Goal: Information Seeking & Learning: Learn about a topic

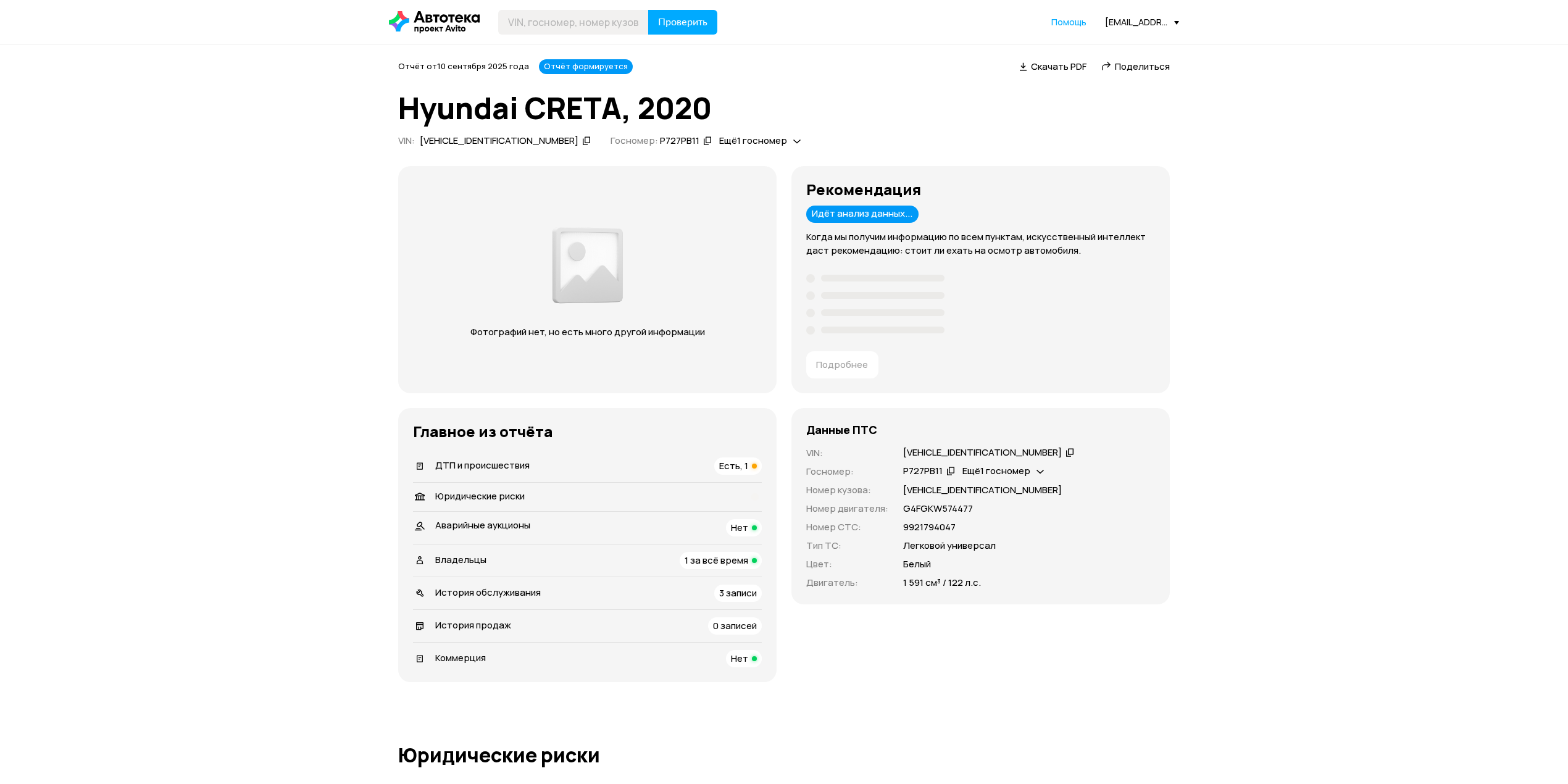
click at [1066, 451] on icon at bounding box center [1070, 452] width 9 height 13
click at [578, 23] on input "text" at bounding box center [573, 22] width 150 height 24
click at [568, 28] on input "text" at bounding box center [573, 22] width 150 height 24
type input "H"
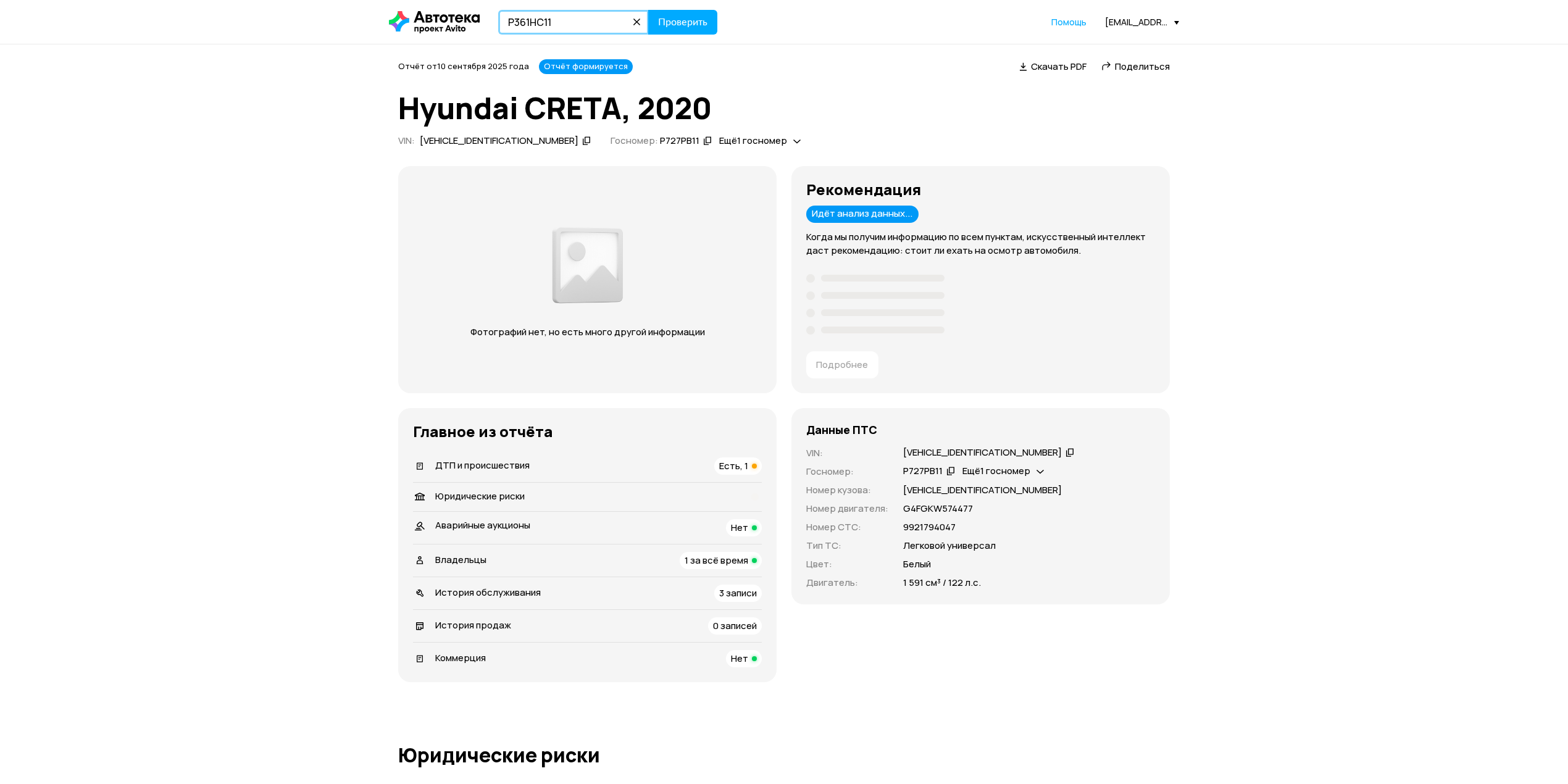
type input "Р361НС11"
click at [648, 10] on button "Проверить" at bounding box center [683, 22] width 69 height 24
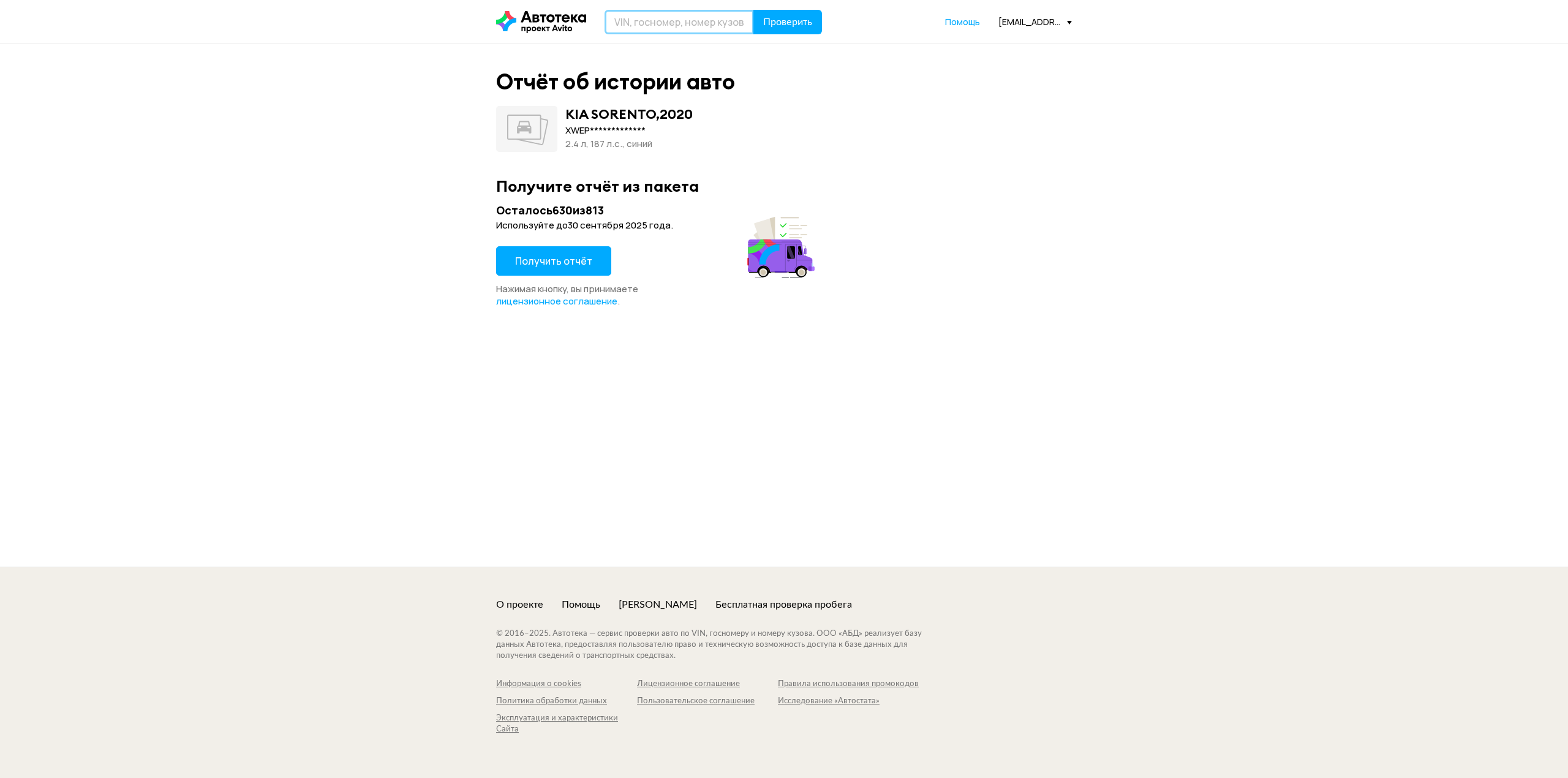
click at [666, 28] on input "text" at bounding box center [679, 22] width 149 height 24
type input "Р368НС11"
click at [753, 10] on button "Проверить" at bounding box center [788, 22] width 68 height 24
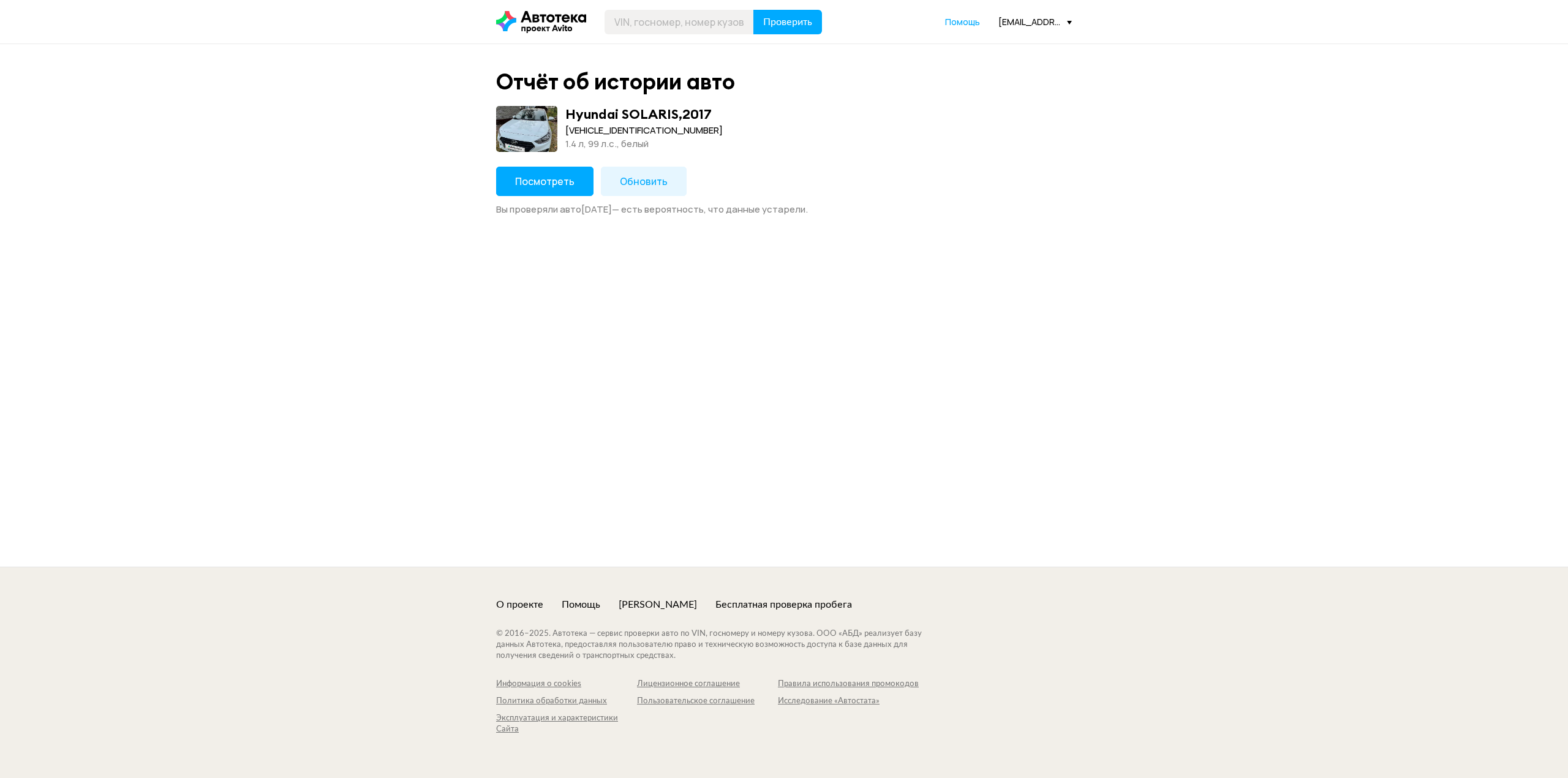
click at [624, 128] on div "[VEHICLE_IDENTIFICATION_NUMBER]" at bounding box center [643, 130] width 157 height 13
copy div "[VEHICLE_IDENTIFICATION_NUMBER]"
click at [659, 184] on span "Обновить" at bounding box center [643, 181] width 48 height 13
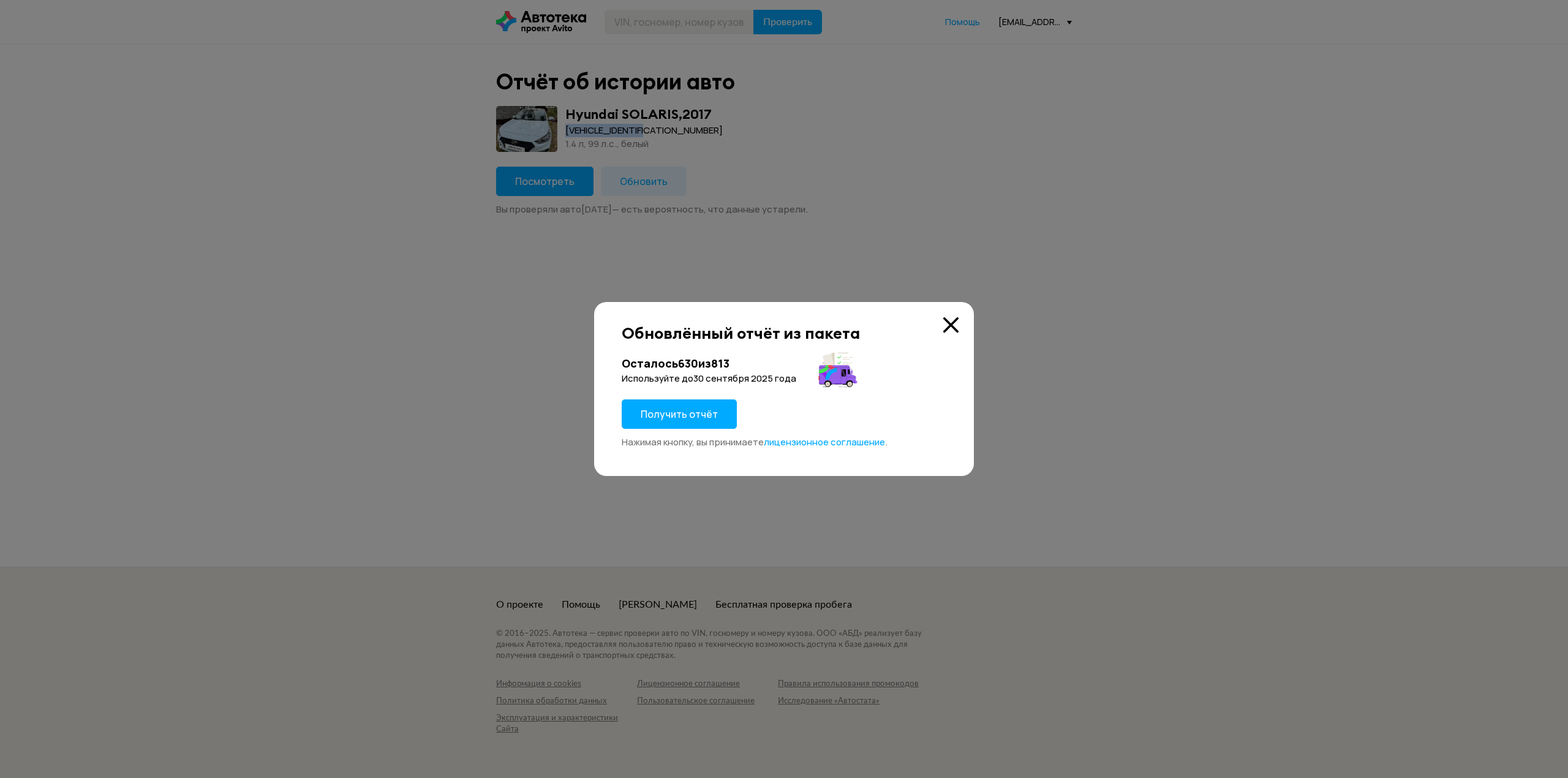
click at [683, 410] on span "Получить отчёт" at bounding box center [679, 413] width 77 height 13
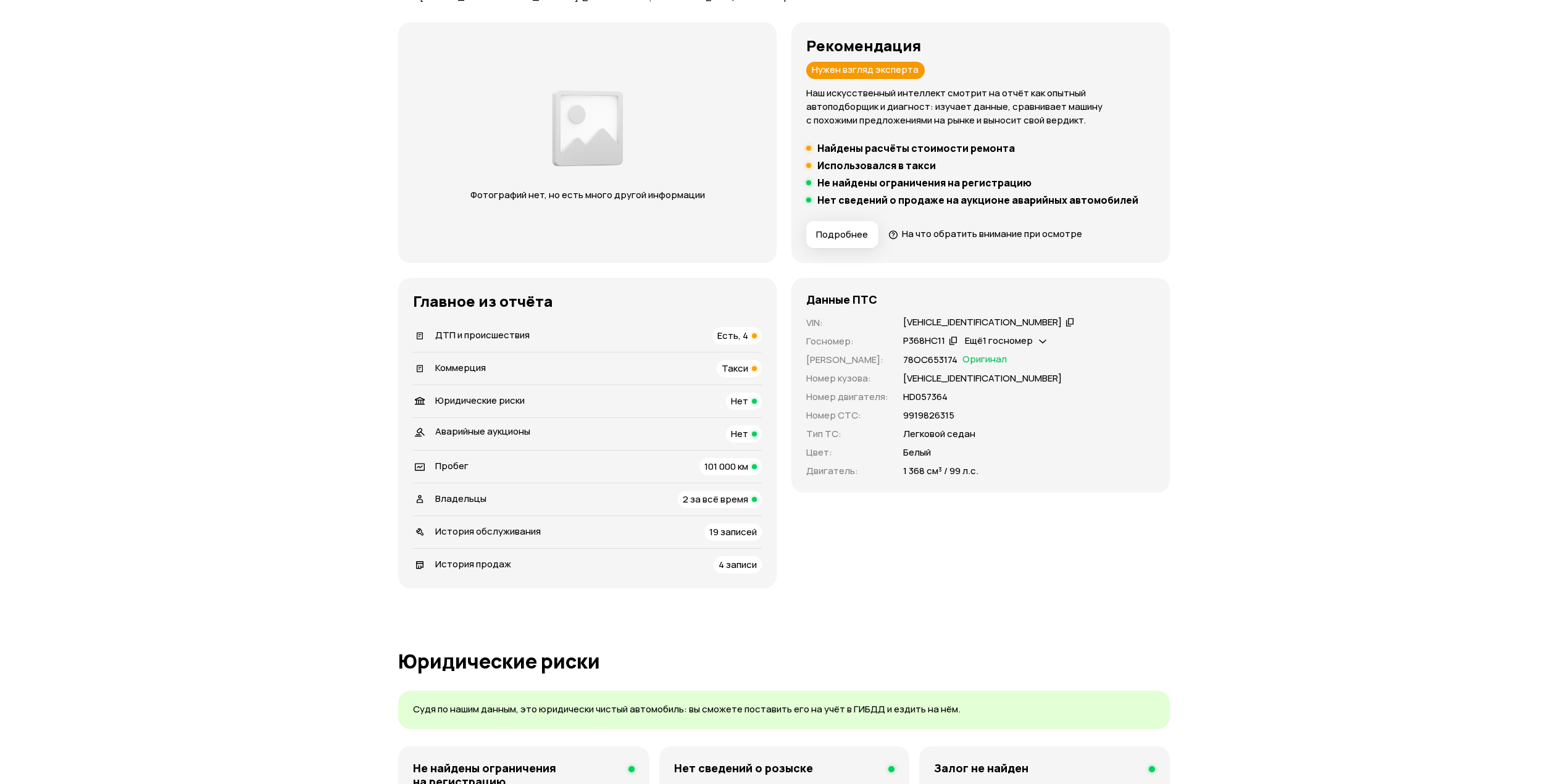
scroll to position [164, 0]
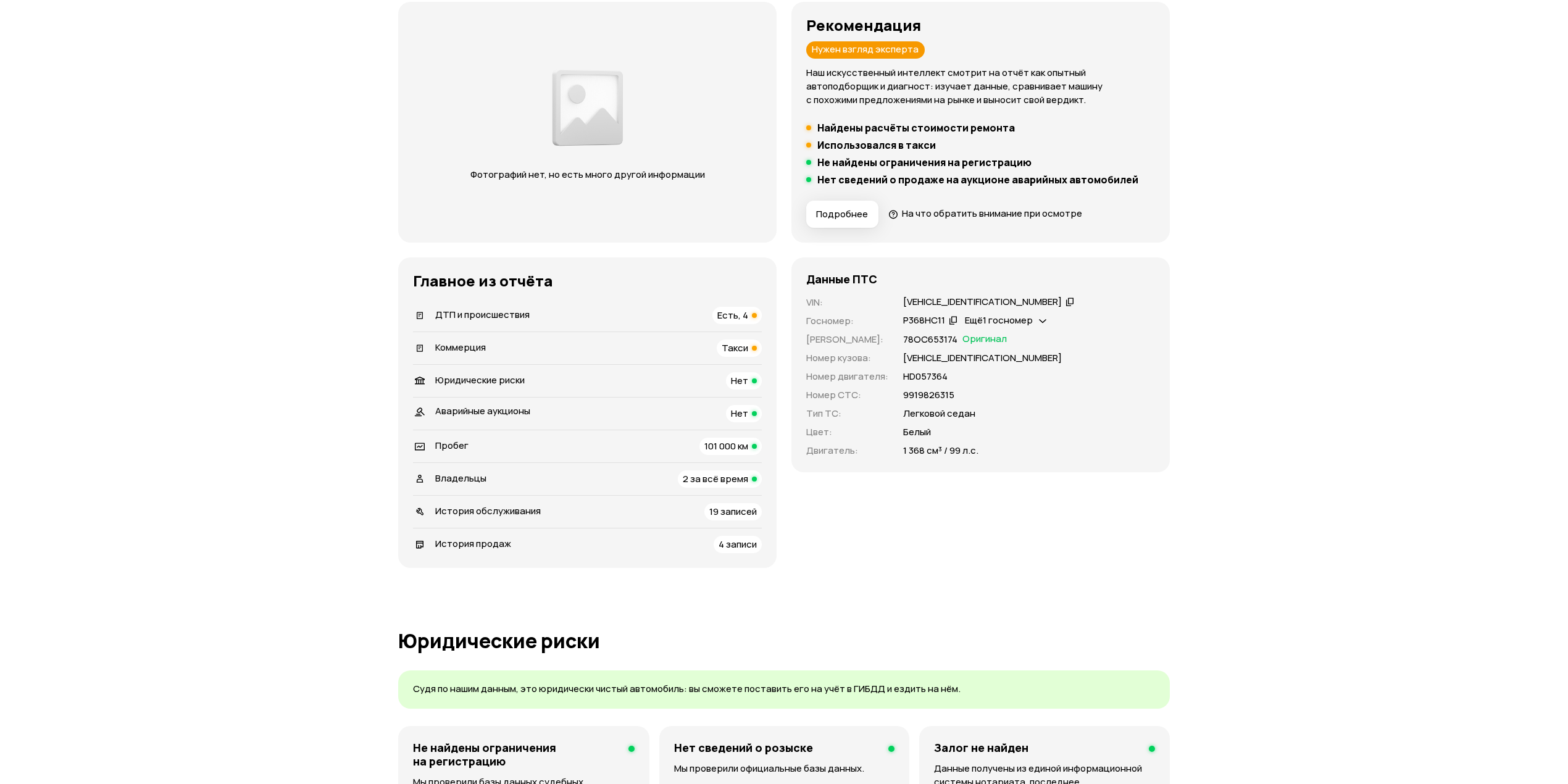
click at [884, 135] on ul "Найдены расчёты стоимости ремонта Использовался в такси Не найдены ограничения …" at bounding box center [980, 153] width 349 height 64
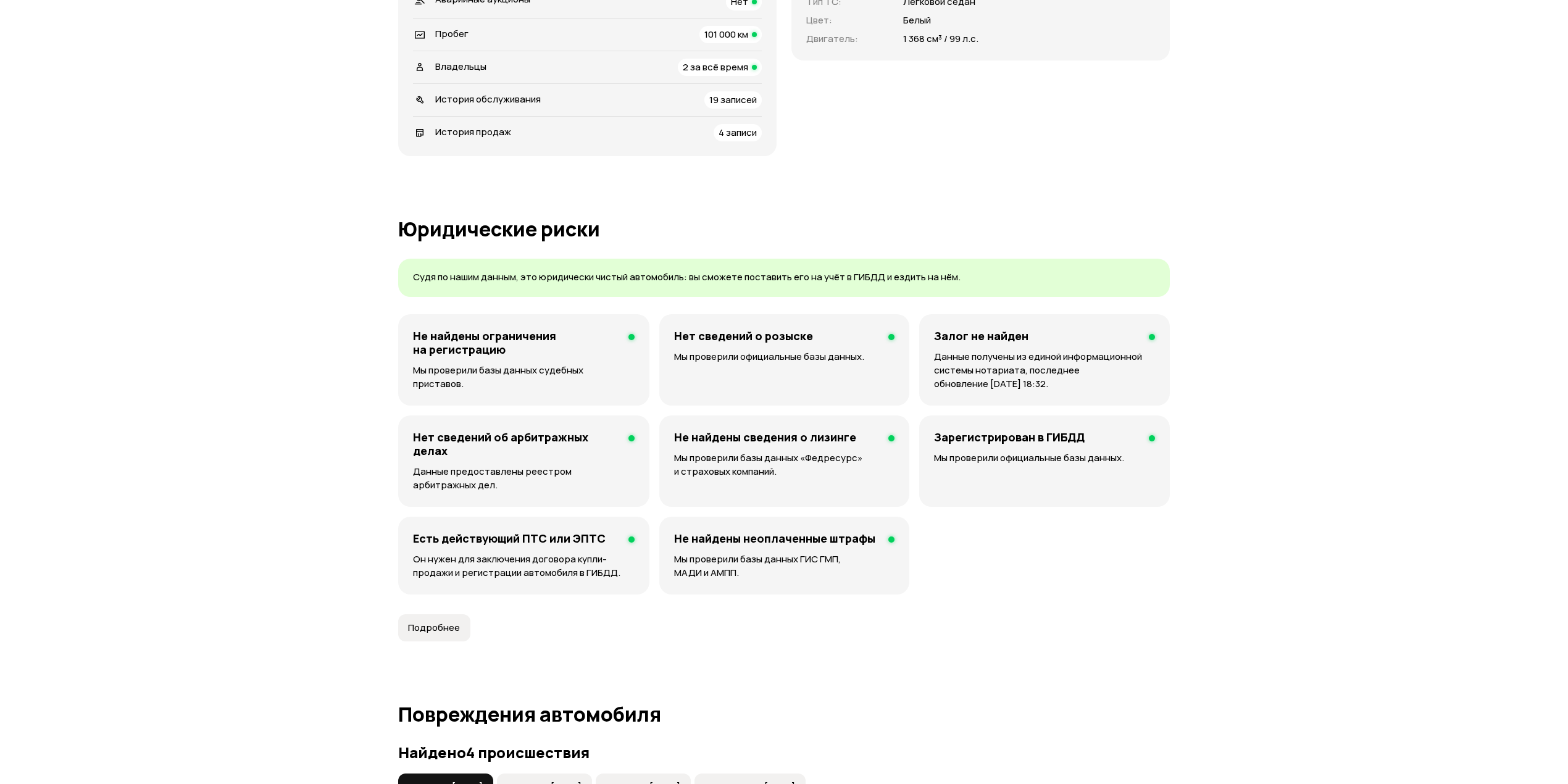
scroll to position [1070, 0]
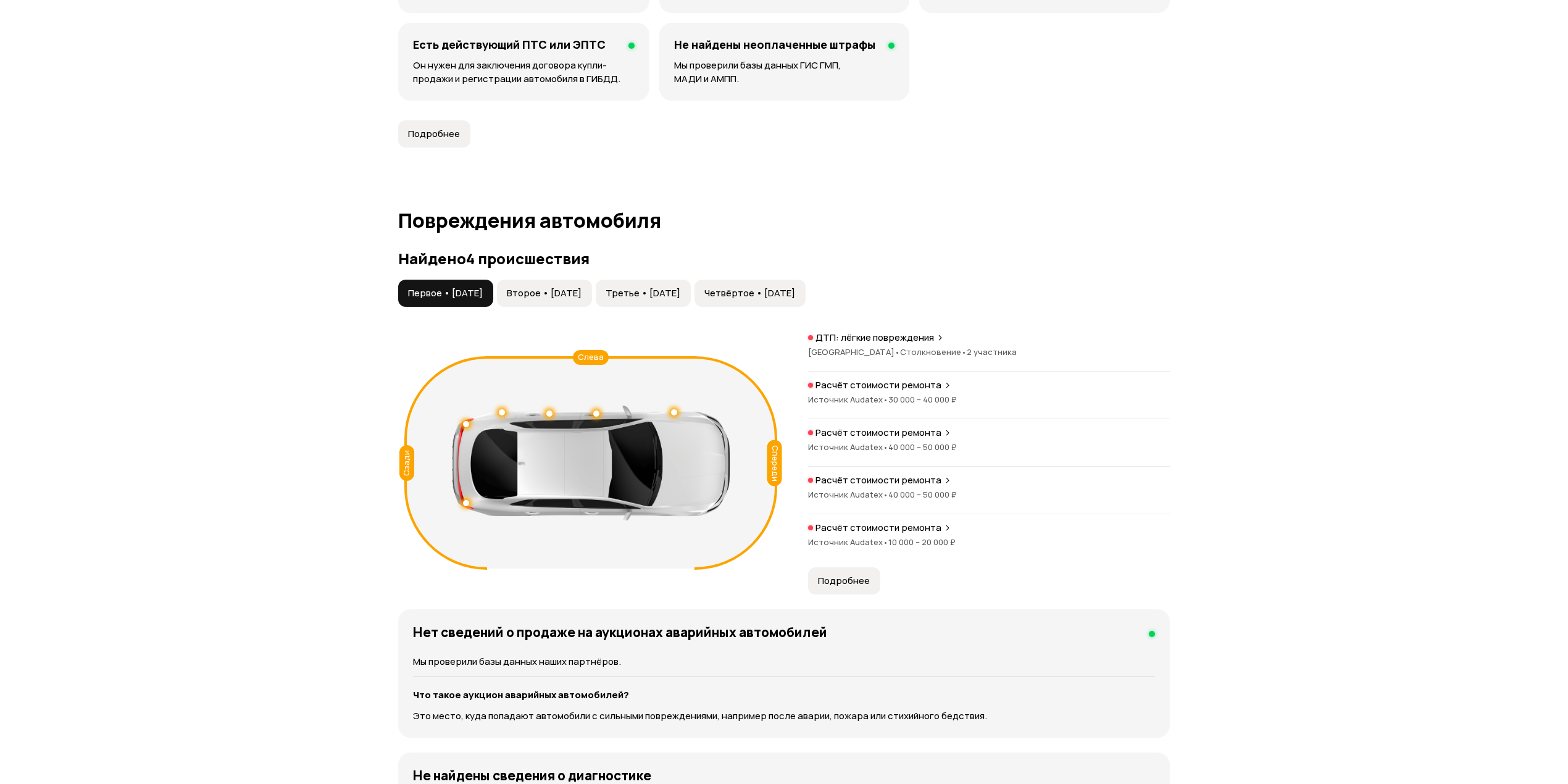
click at [581, 289] on span "Второе • [DATE]" at bounding box center [544, 293] width 75 height 13
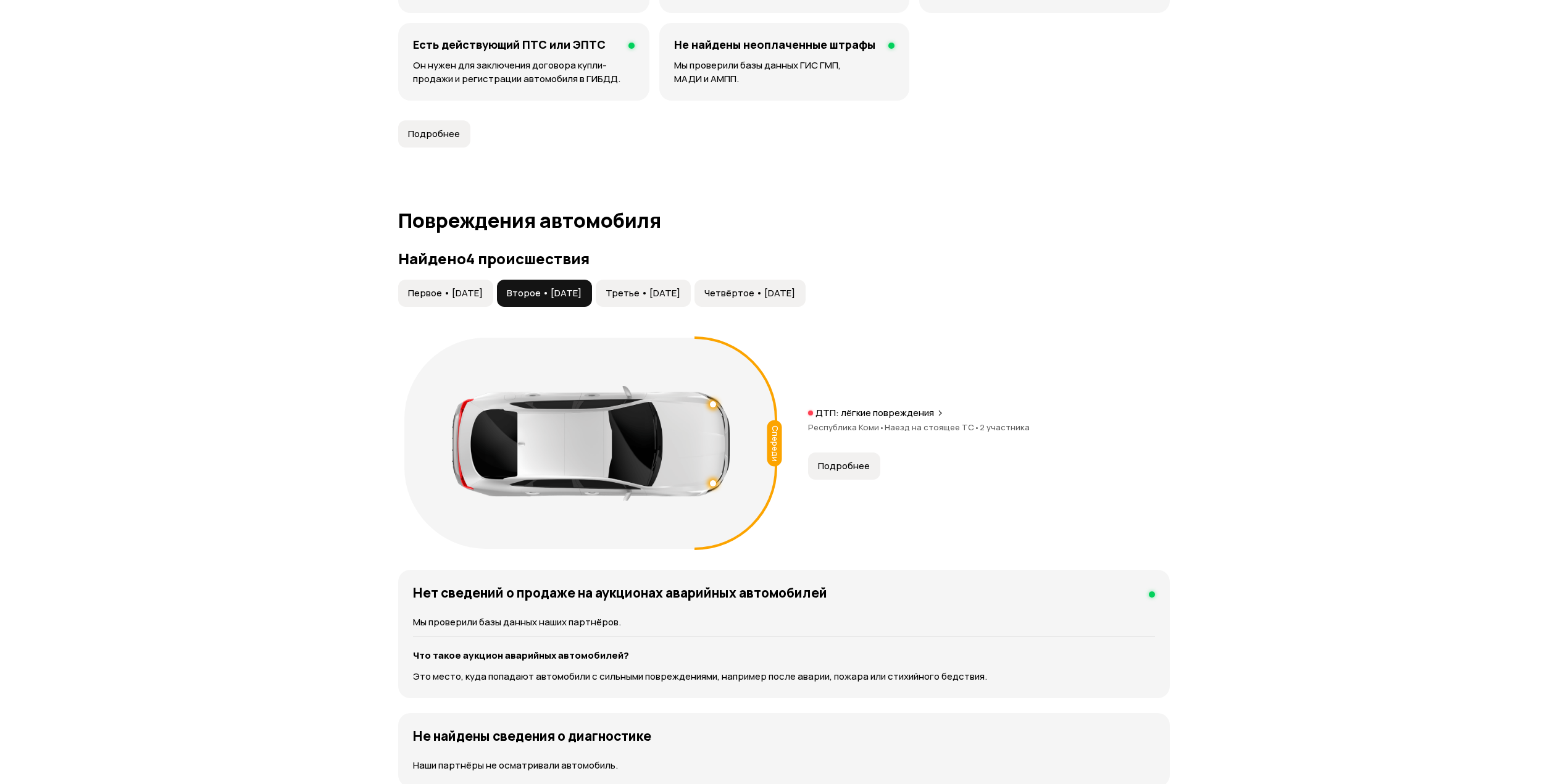
click at [674, 288] on span "Третье • [DATE]" at bounding box center [643, 293] width 75 height 13
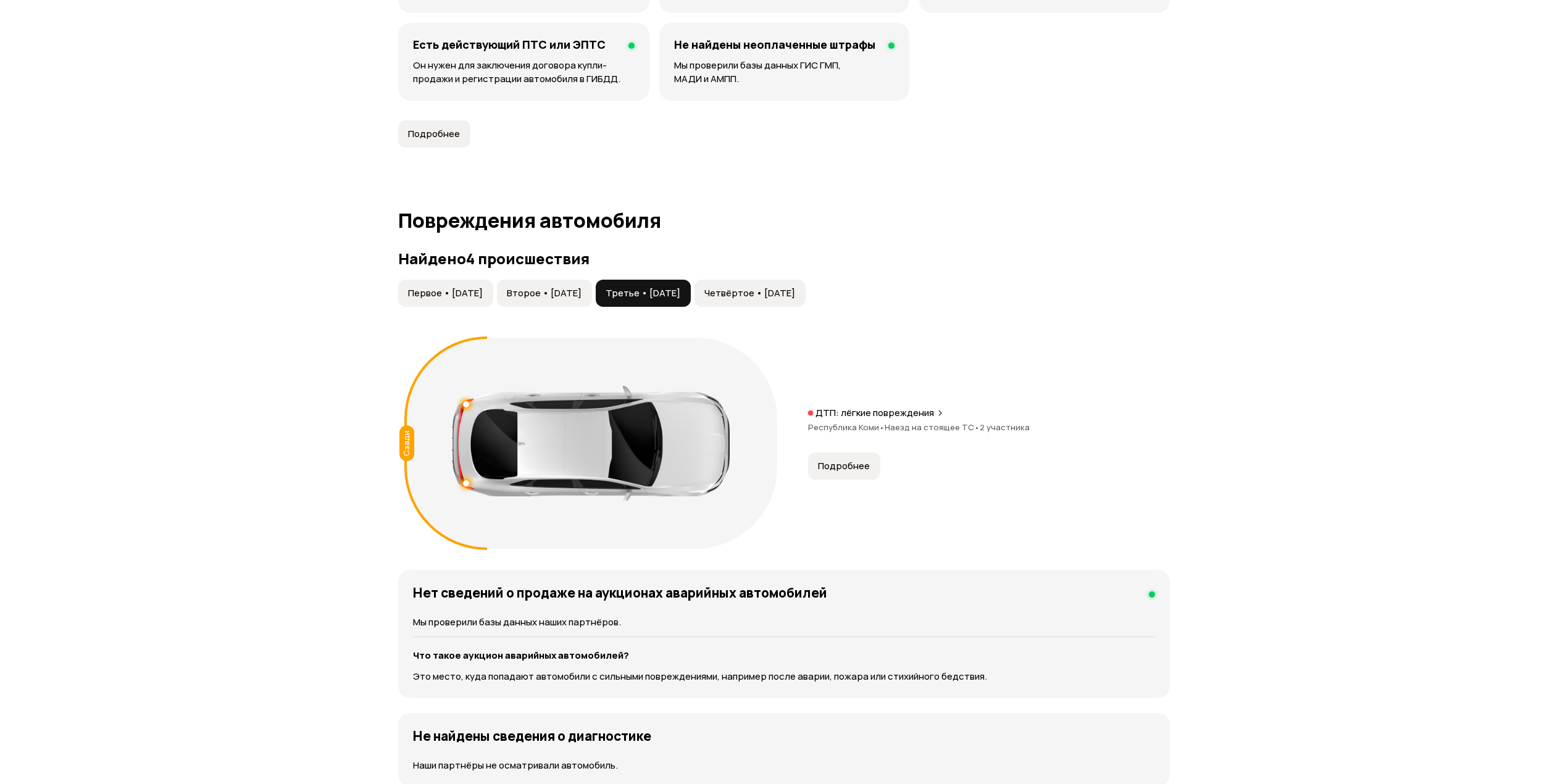
click at [806, 301] on button "Четвёртое • [DATE]" at bounding box center [750, 293] width 111 height 27
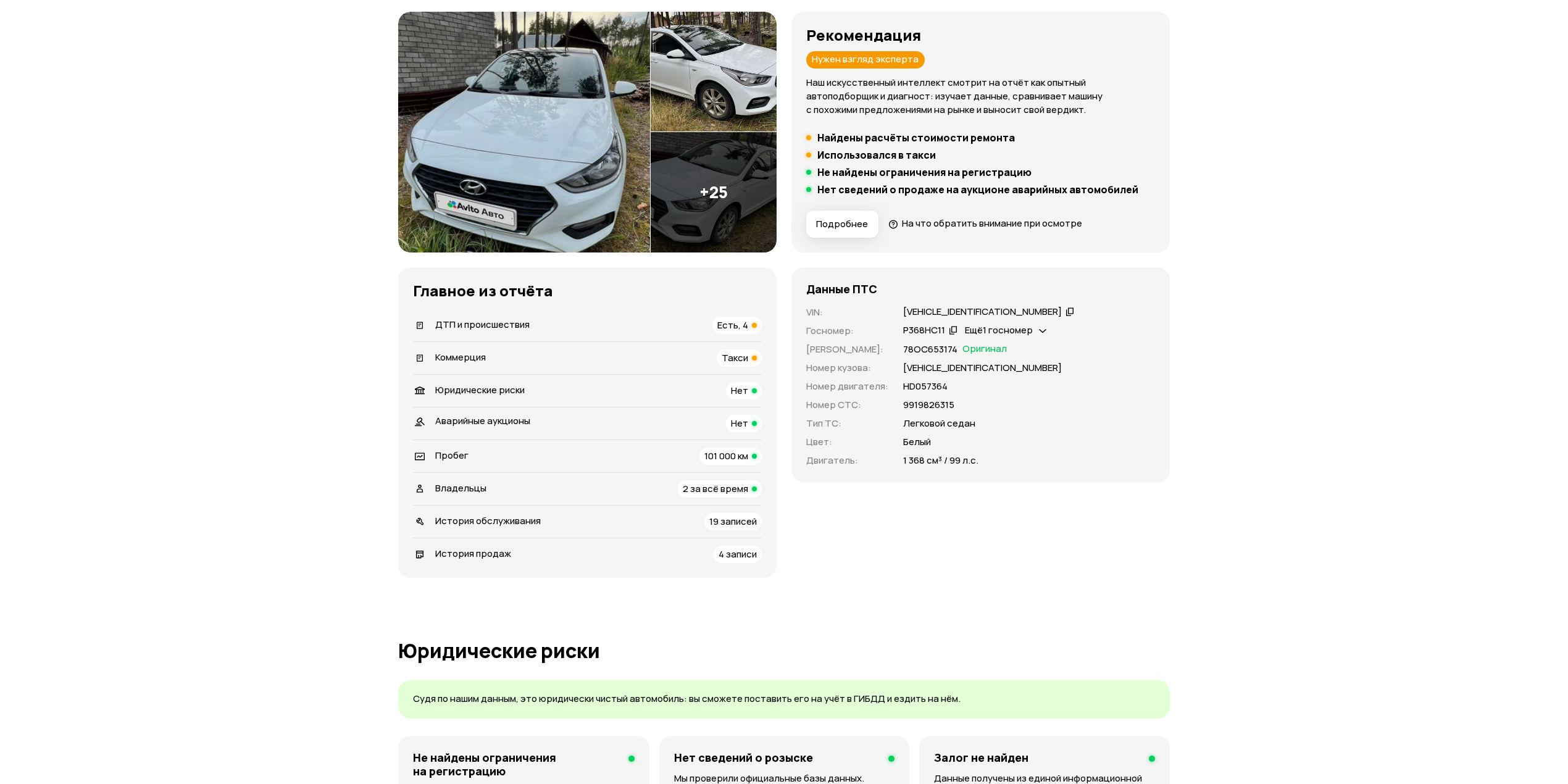
scroll to position [0, 0]
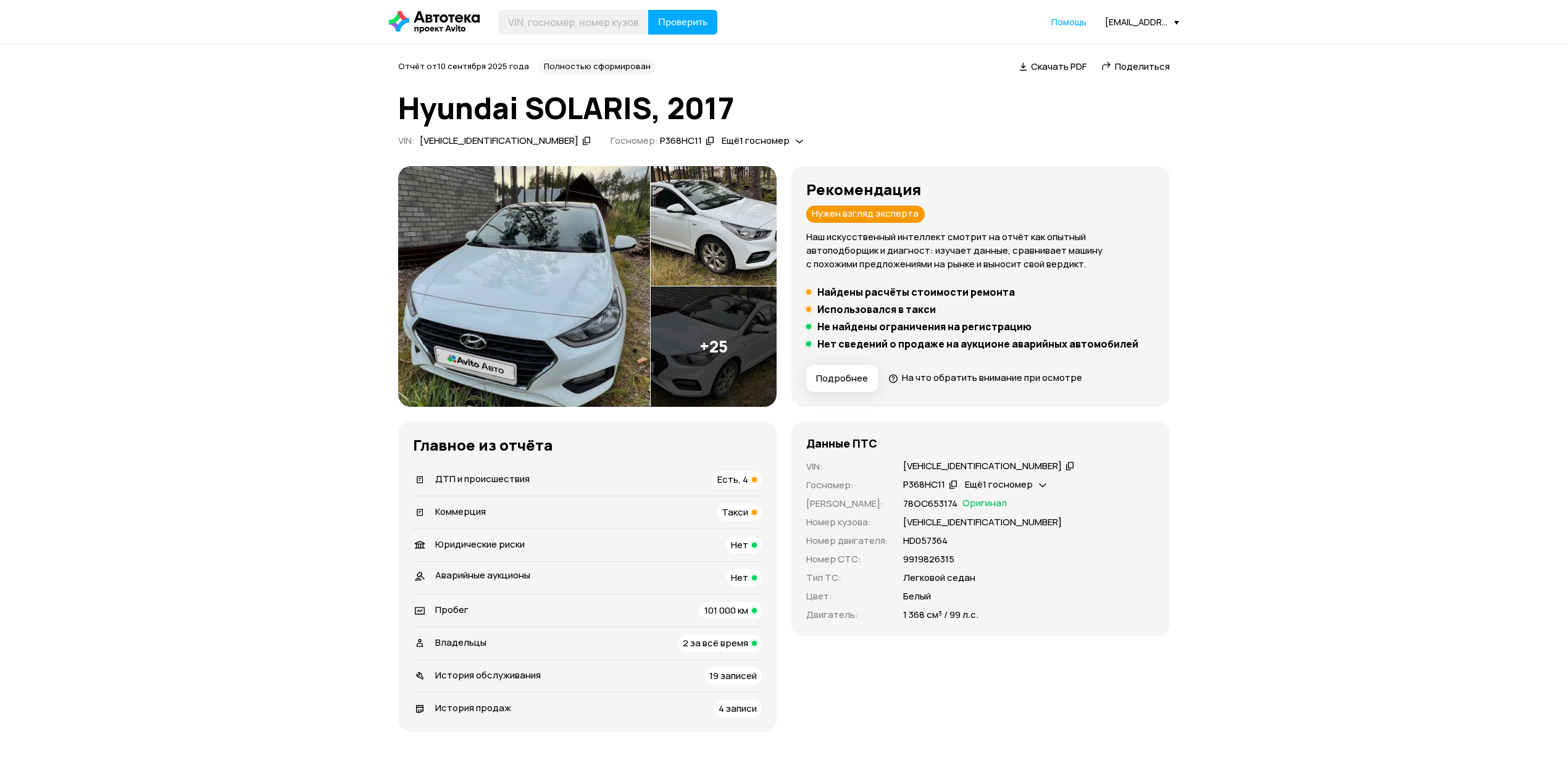
click at [905, 308] on h5 "Использовался в такси" at bounding box center [876, 310] width 119 height 13
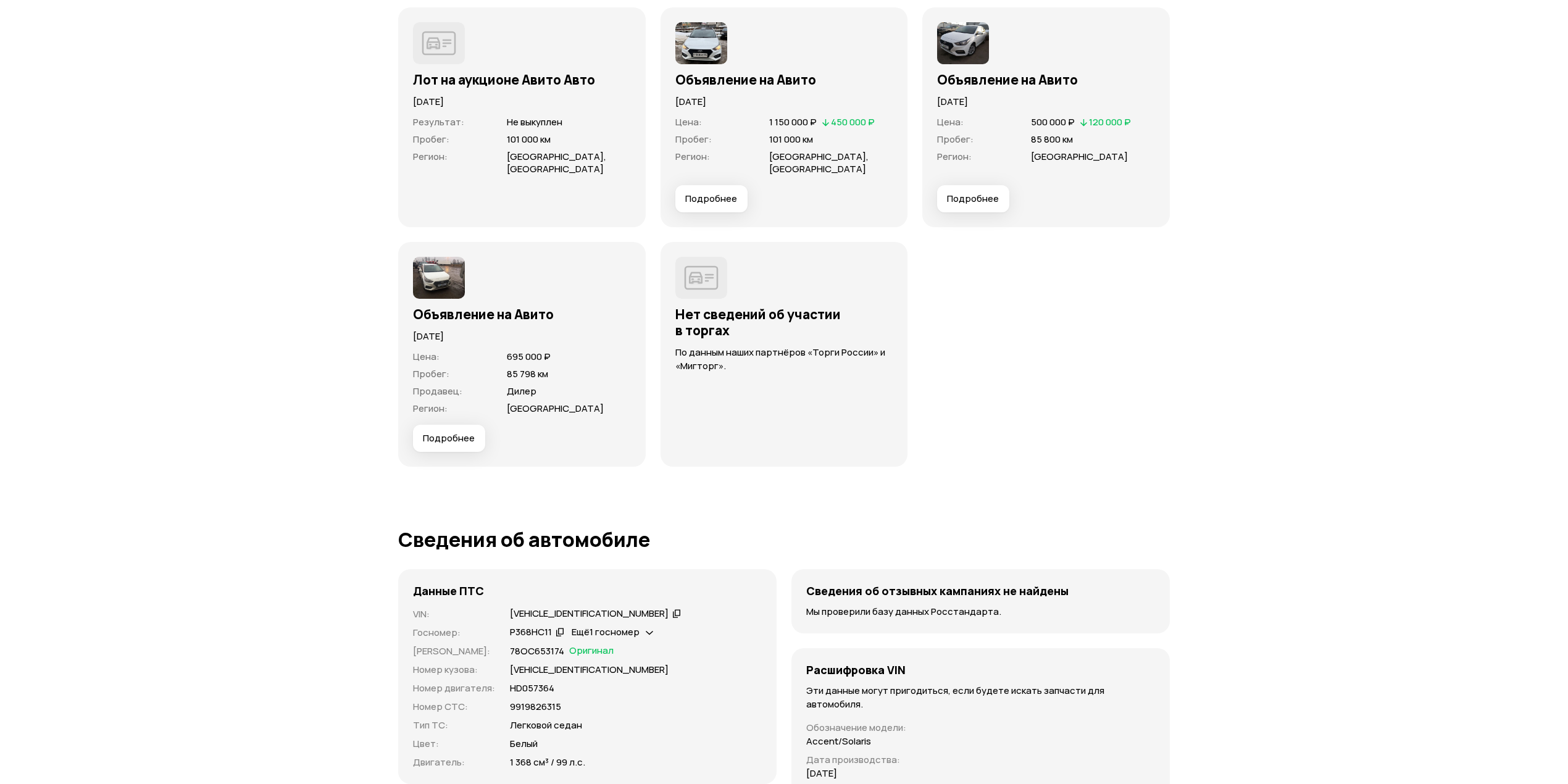
scroll to position [3456, 0]
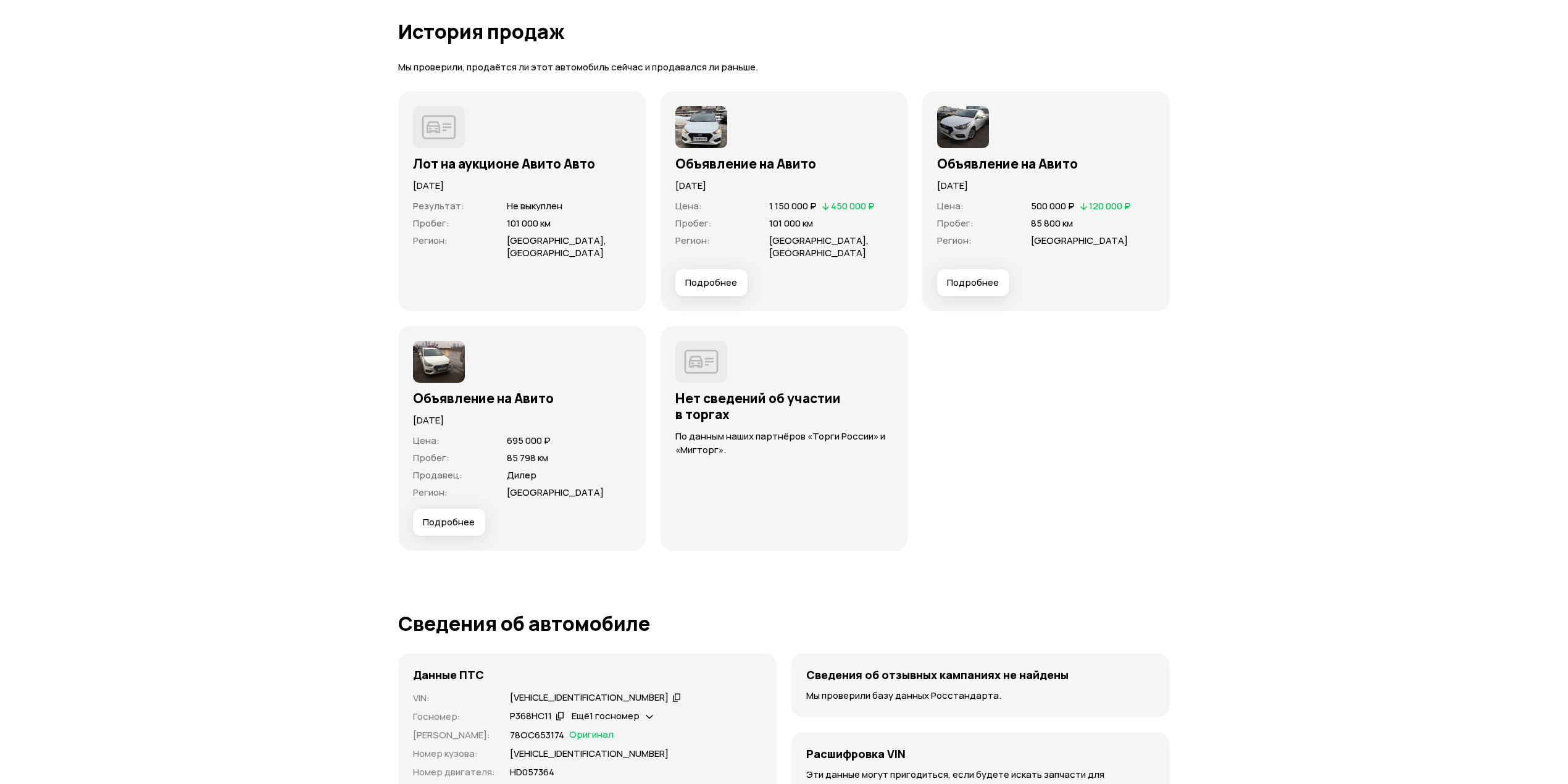
click at [724, 276] on span "Подробнее" at bounding box center [711, 282] width 52 height 13
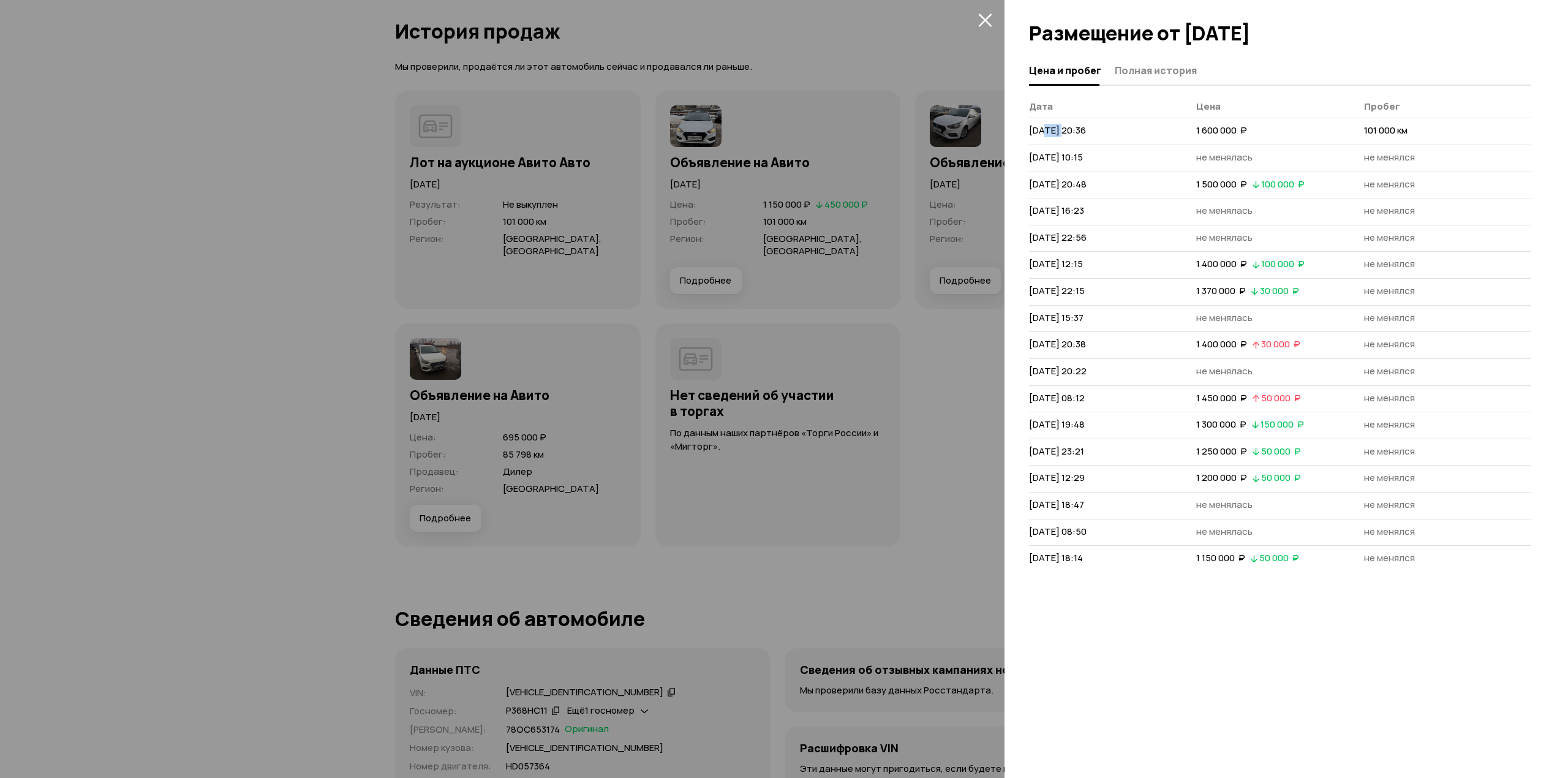
drag, startPoint x: 1052, startPoint y: 123, endPoint x: 1064, endPoint y: 124, distance: 12.0
click at [1064, 124] on span "[DATE] 20:36" at bounding box center [1056, 130] width 57 height 13
click at [985, 22] on icon "закрыть" at bounding box center [985, 20] width 14 height 14
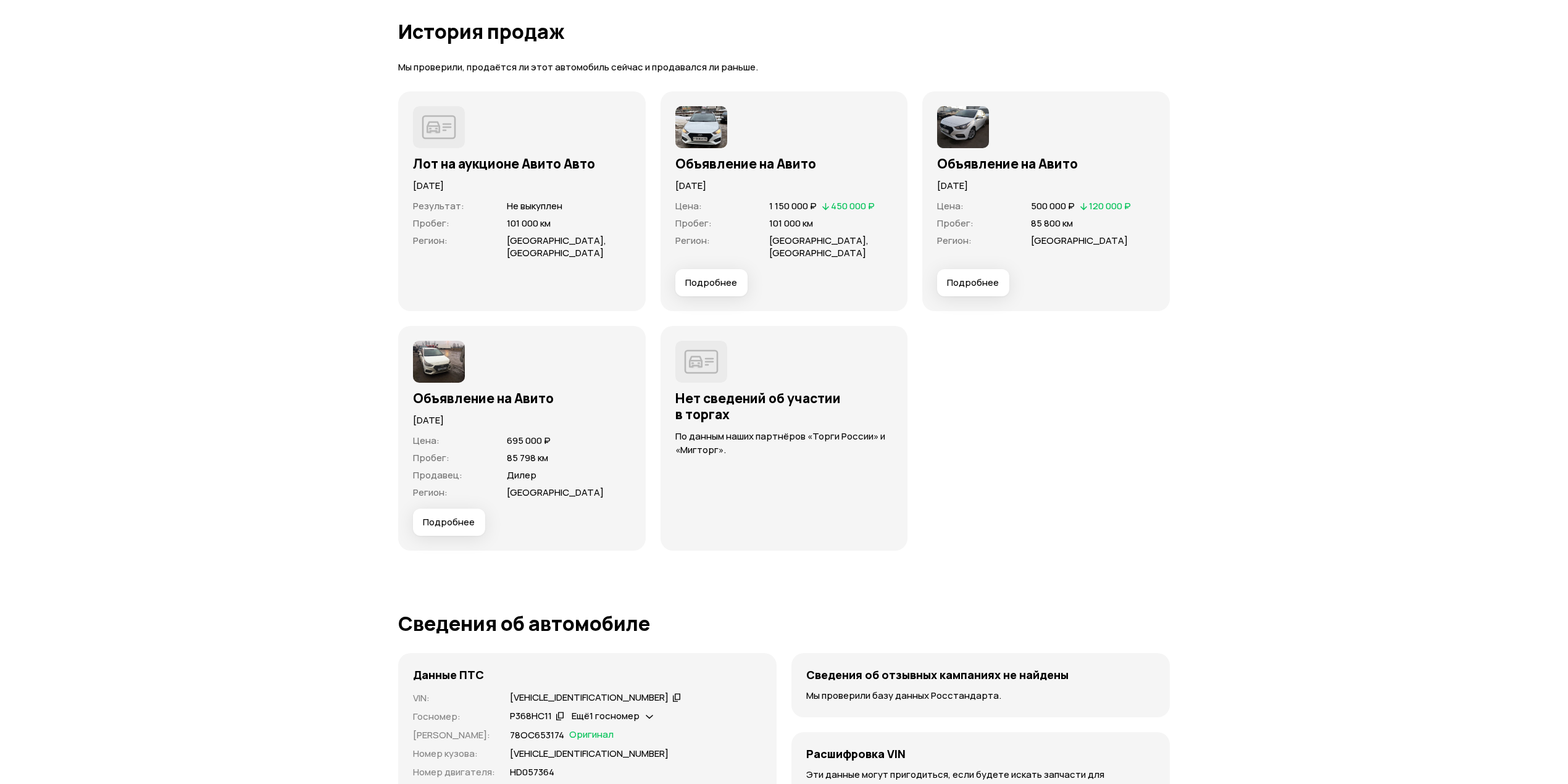
click at [981, 276] on span "Подробнее" at bounding box center [972, 282] width 52 height 13
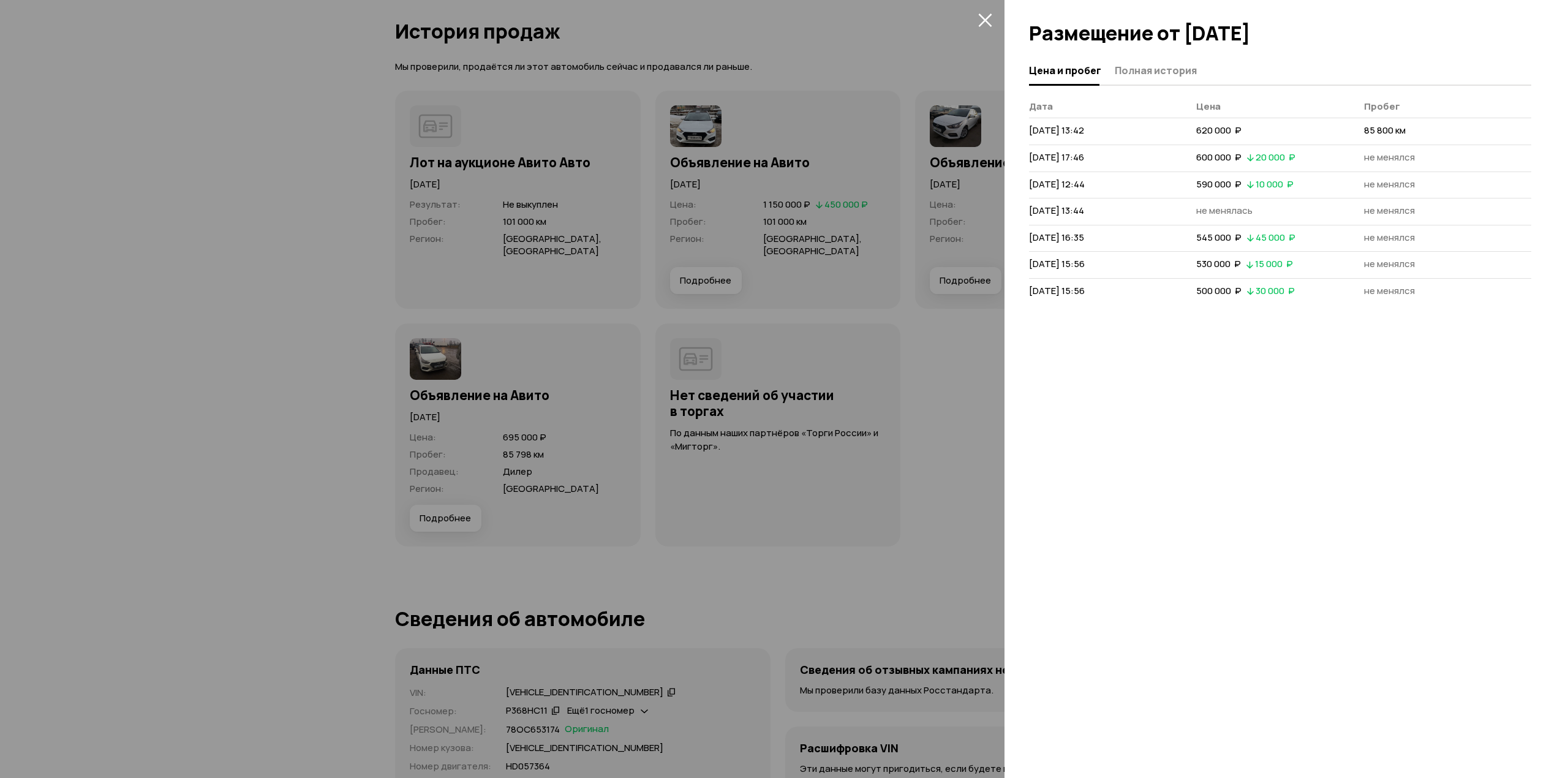
click at [982, 21] on icon "закрыть" at bounding box center [985, 20] width 14 height 14
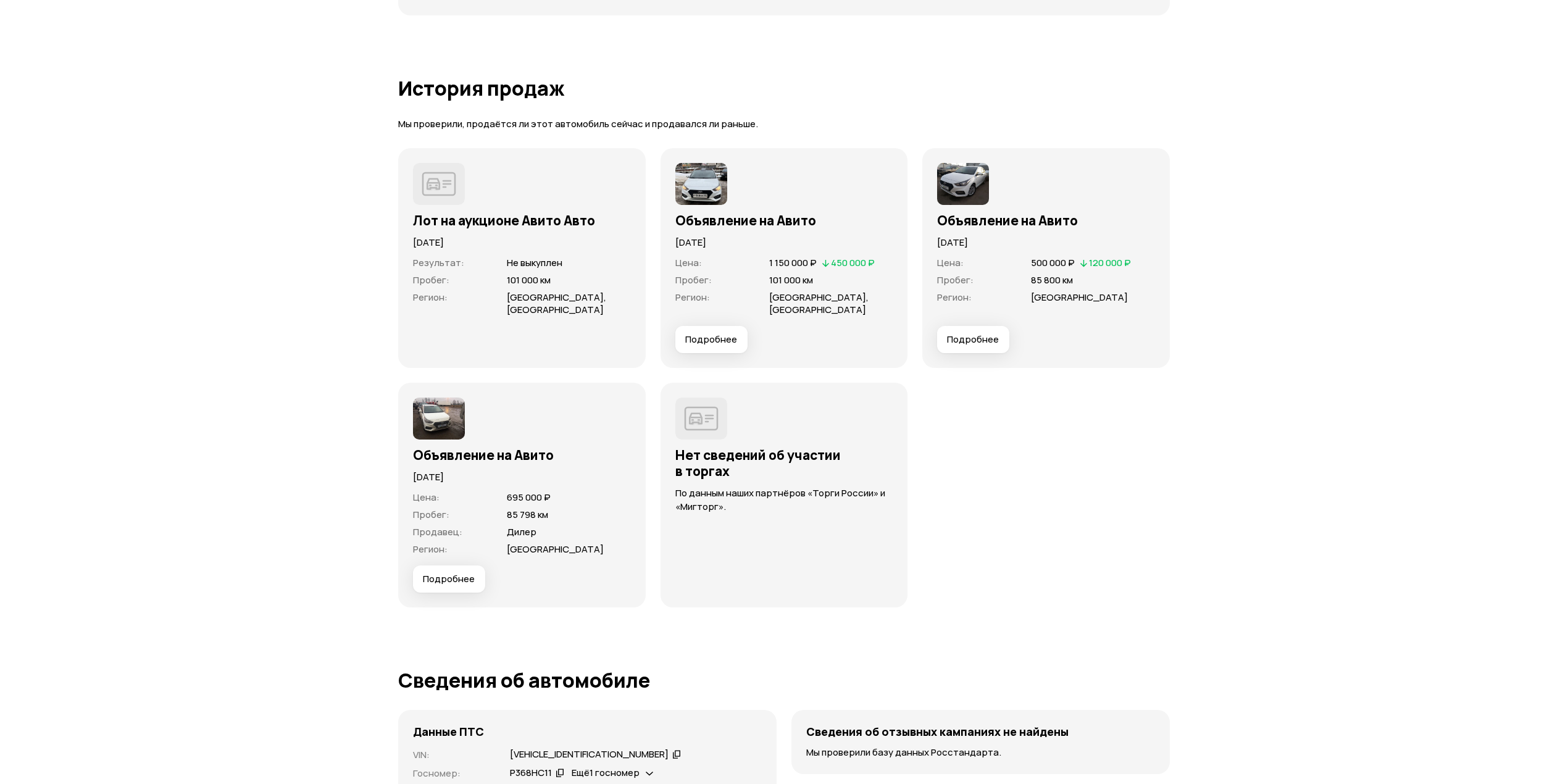
scroll to position [3374, 0]
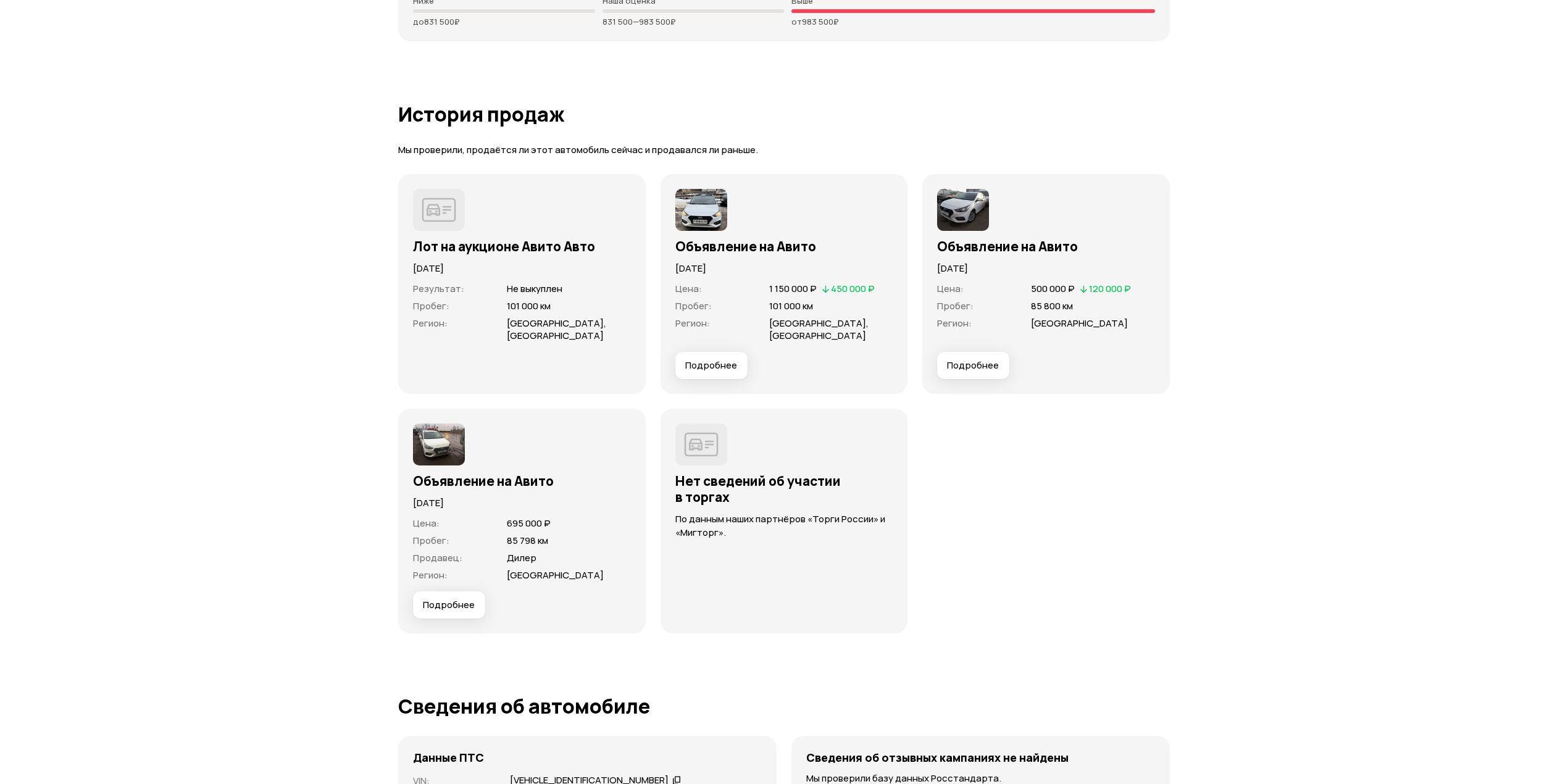
click at [430, 598] on span "Подробнее" at bounding box center [448, 605] width 52 height 13
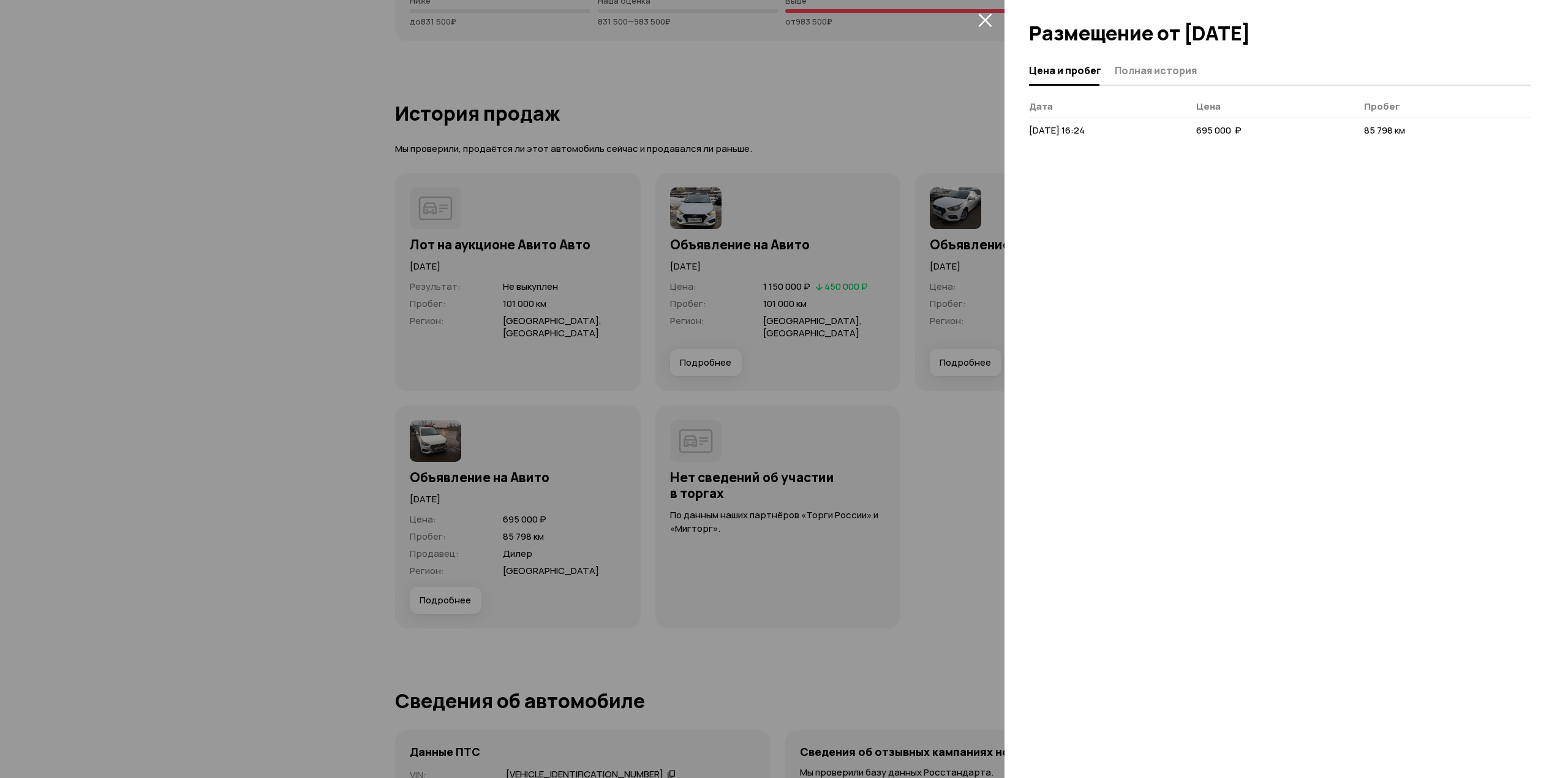
click at [981, 18] on icon "закрыть" at bounding box center [985, 20] width 14 height 14
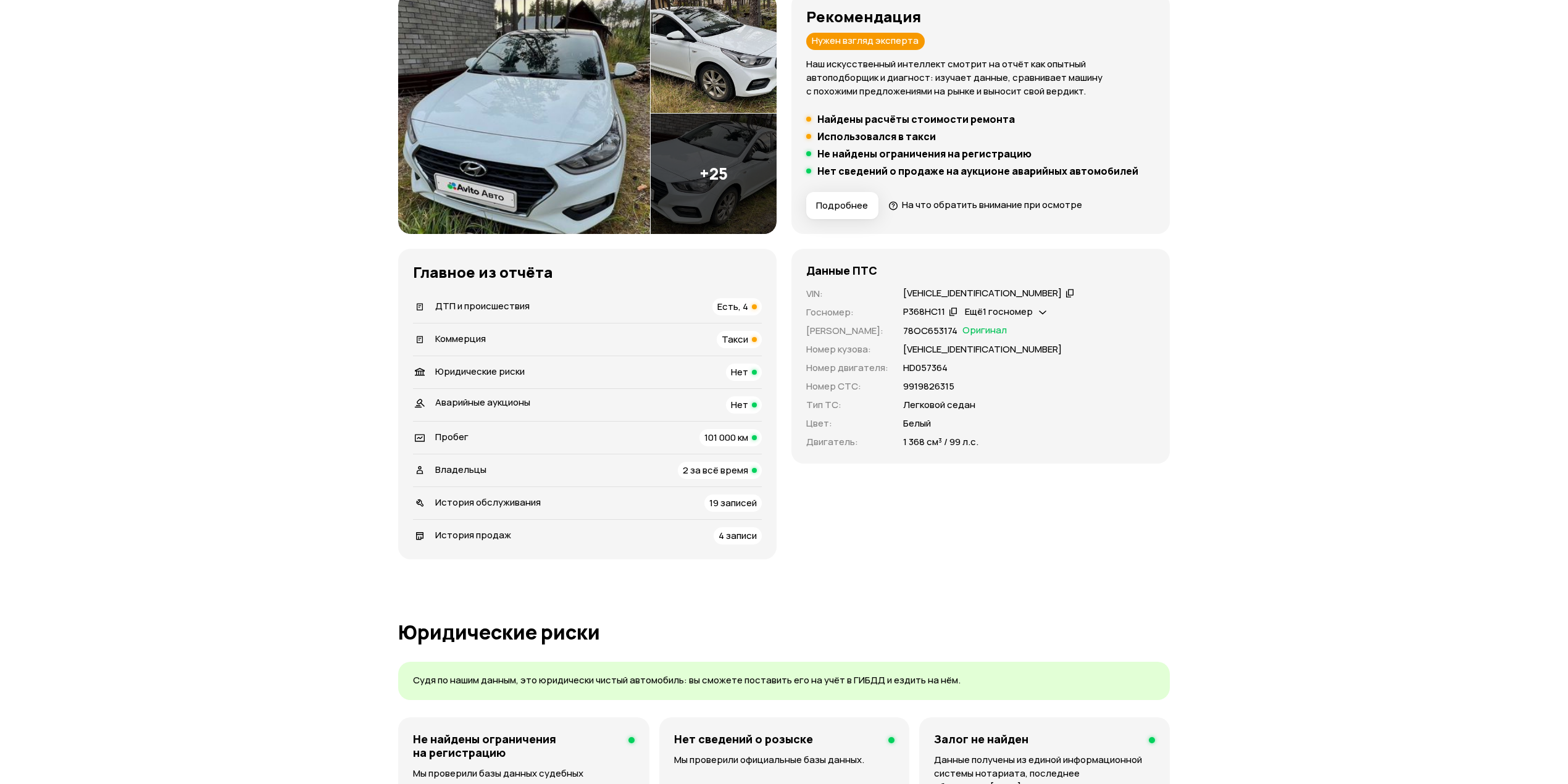
scroll to position [0, 0]
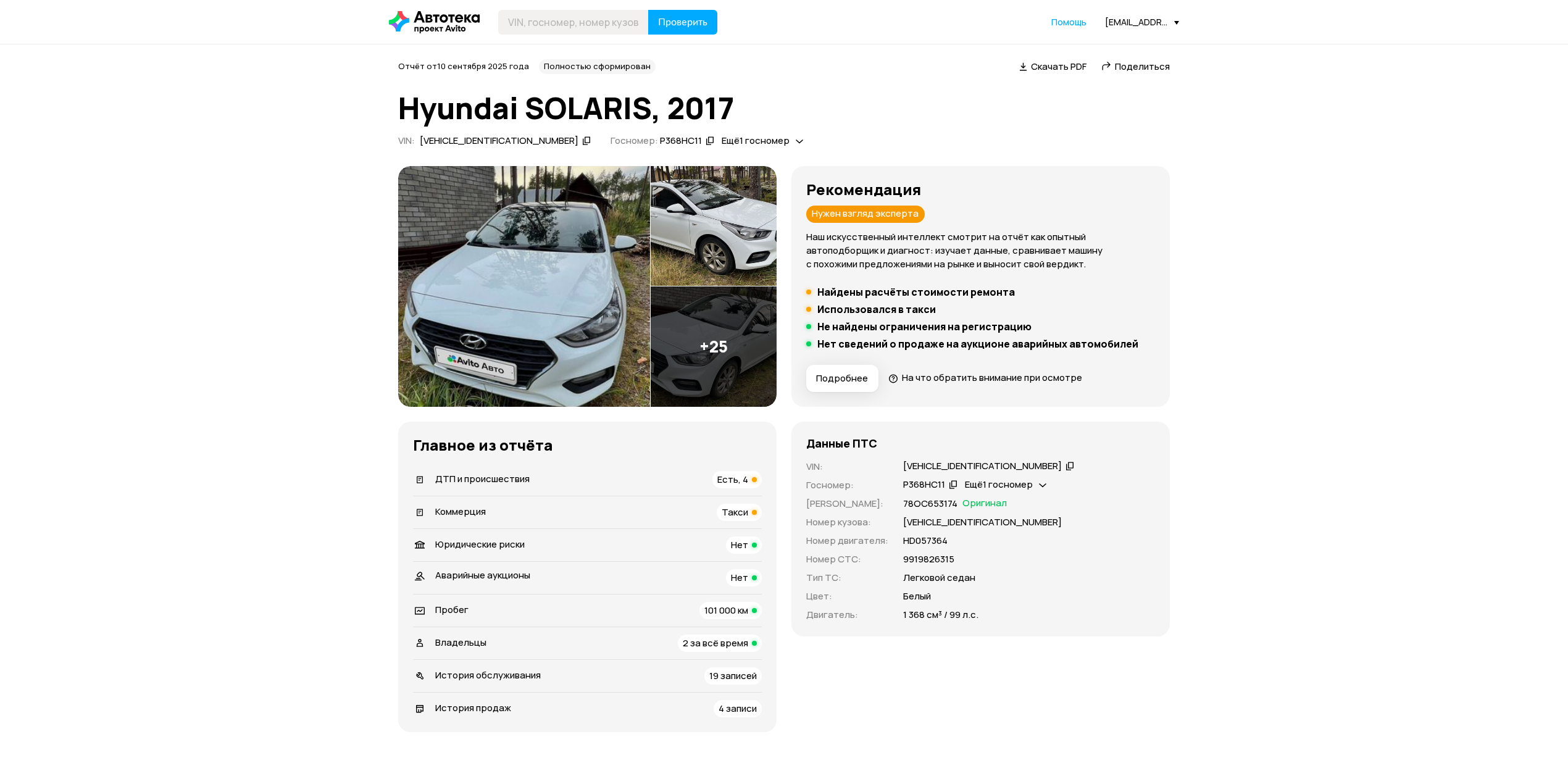
click at [982, 466] on div "[VEHICLE_IDENTIFICATION_NUMBER]" at bounding box center [982, 466] width 158 height 13
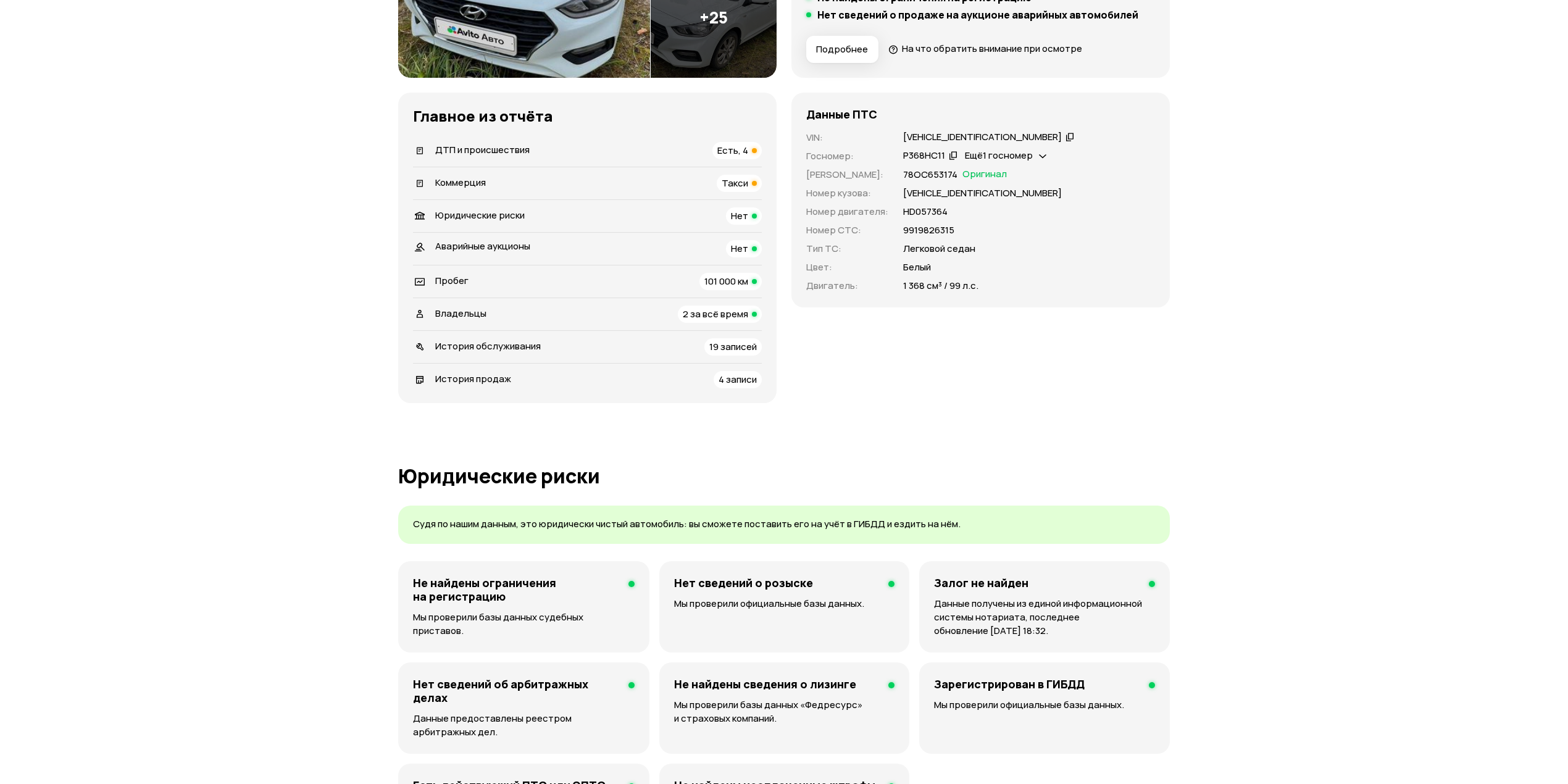
scroll to position [82, 0]
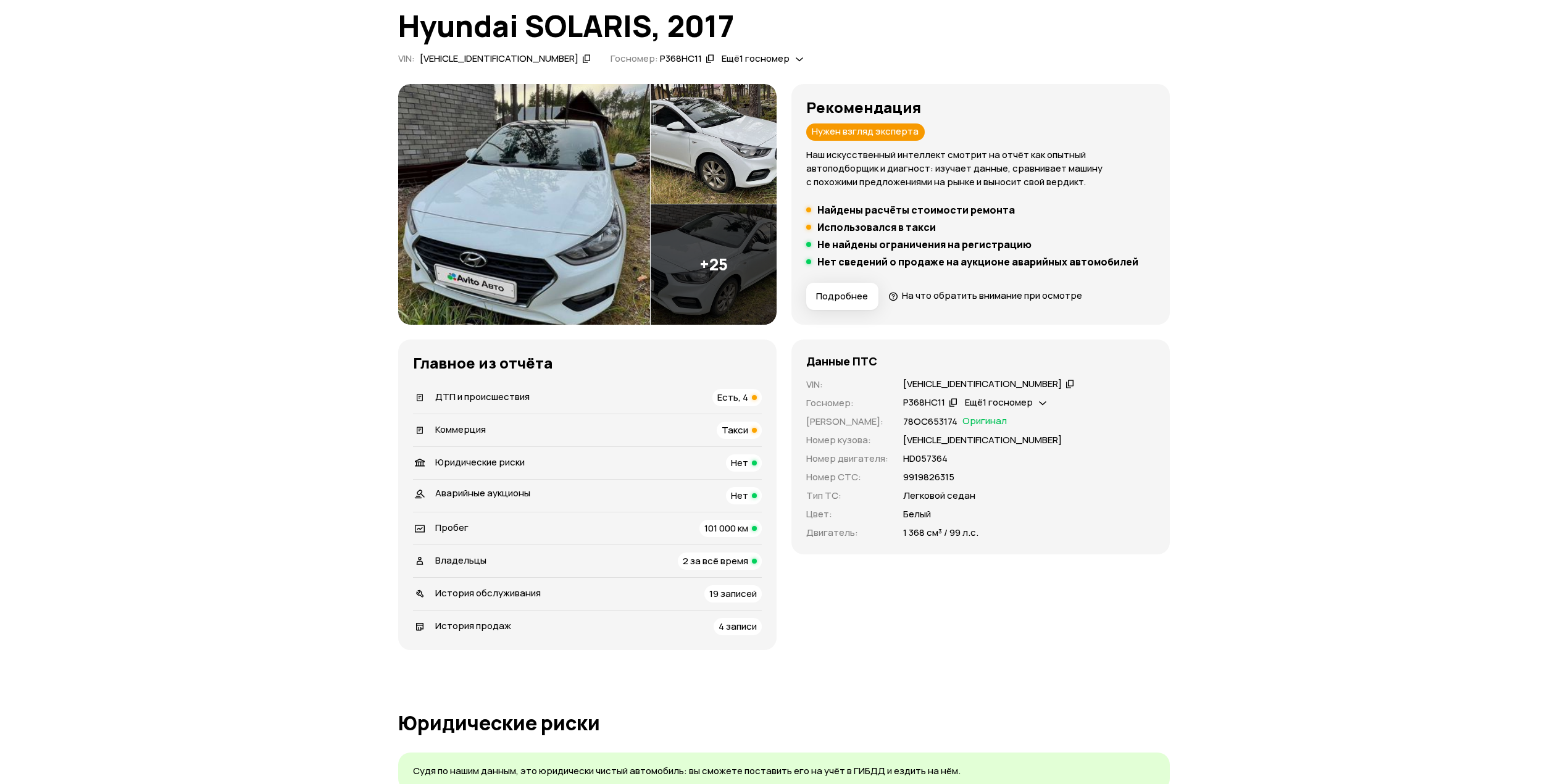
click at [474, 477] on li "Юридические риски Нет" at bounding box center [587, 463] width 349 height 33
click at [471, 430] on span "Коммерция" at bounding box center [461, 429] width 51 height 13
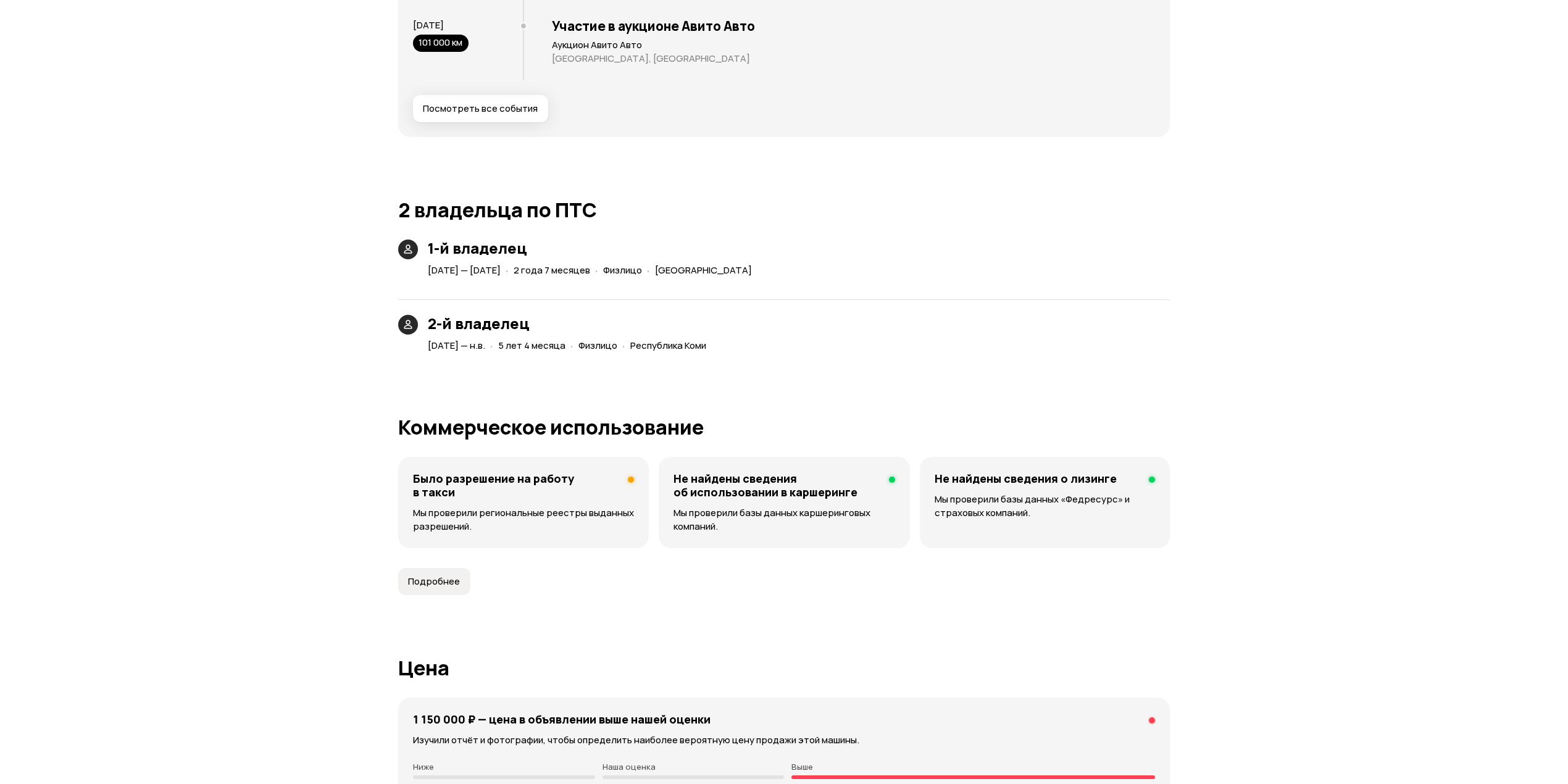
scroll to position [3025, 0]
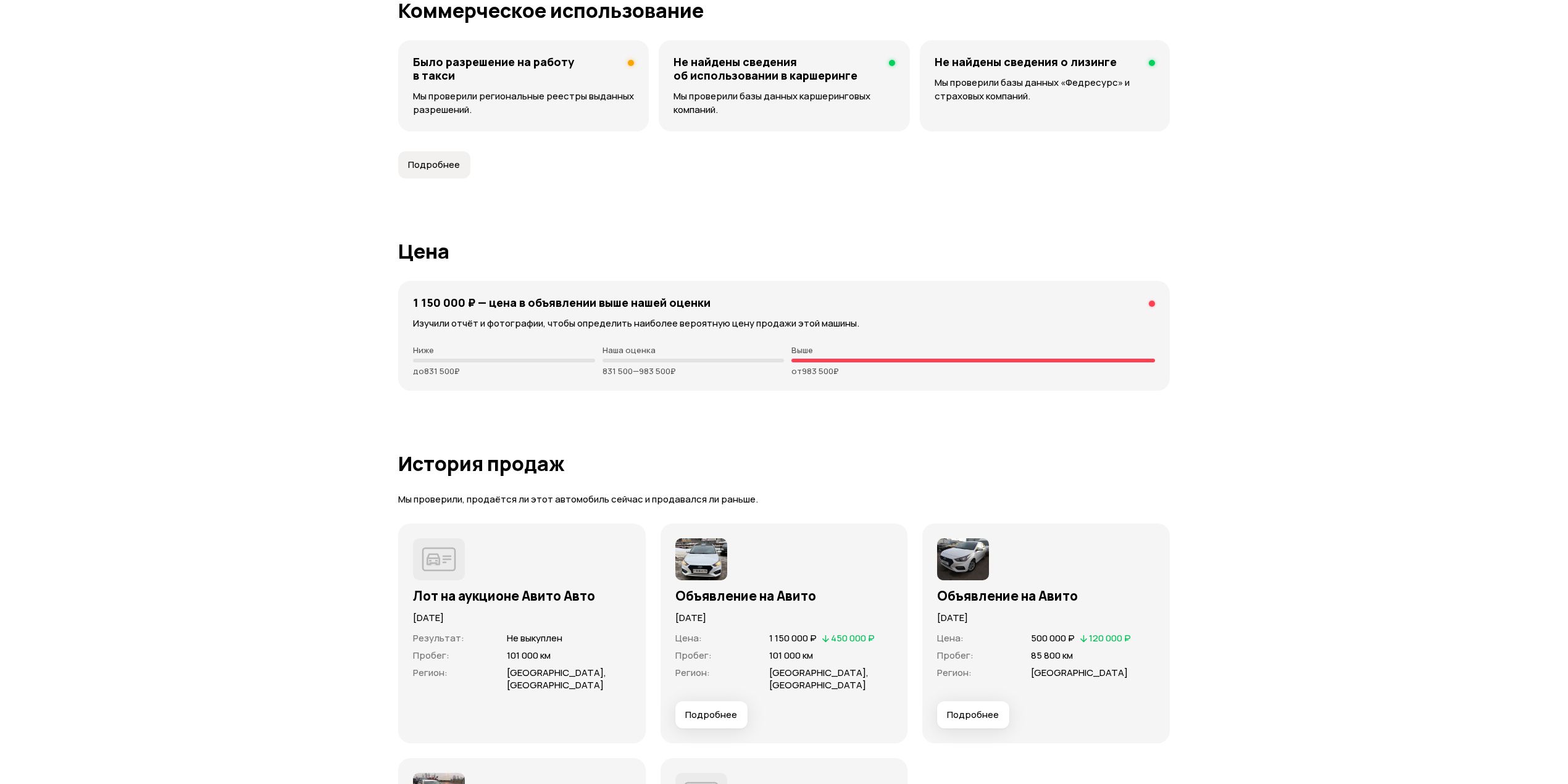
click at [430, 170] on span "Подробнее" at bounding box center [434, 165] width 52 height 13
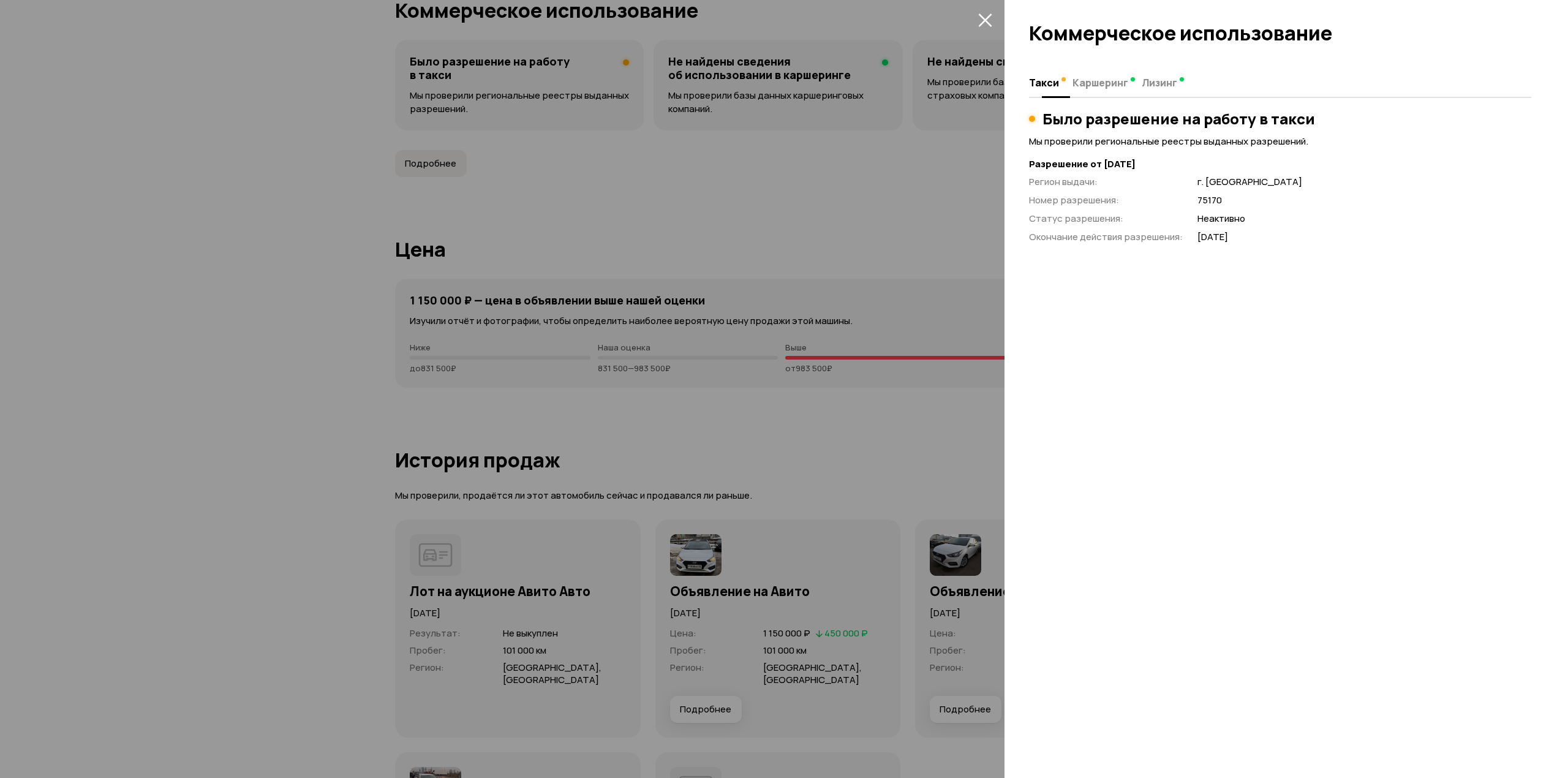
click at [1092, 78] on span "Каршеринг" at bounding box center [1100, 83] width 56 height 13
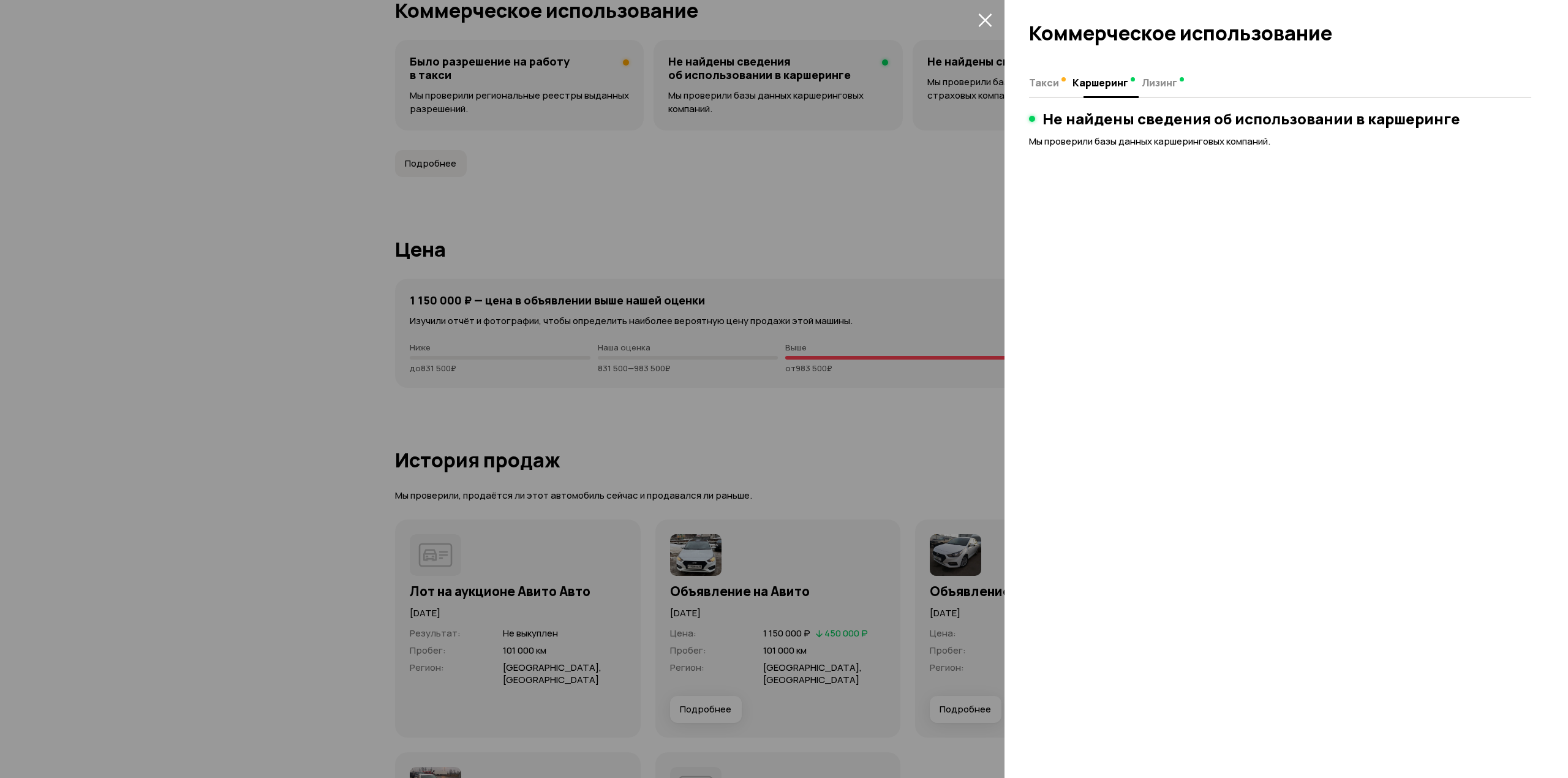
click at [1162, 82] on span "Лизинг" at bounding box center [1159, 83] width 36 height 13
click at [1051, 84] on span "Такси" at bounding box center [1043, 83] width 30 height 13
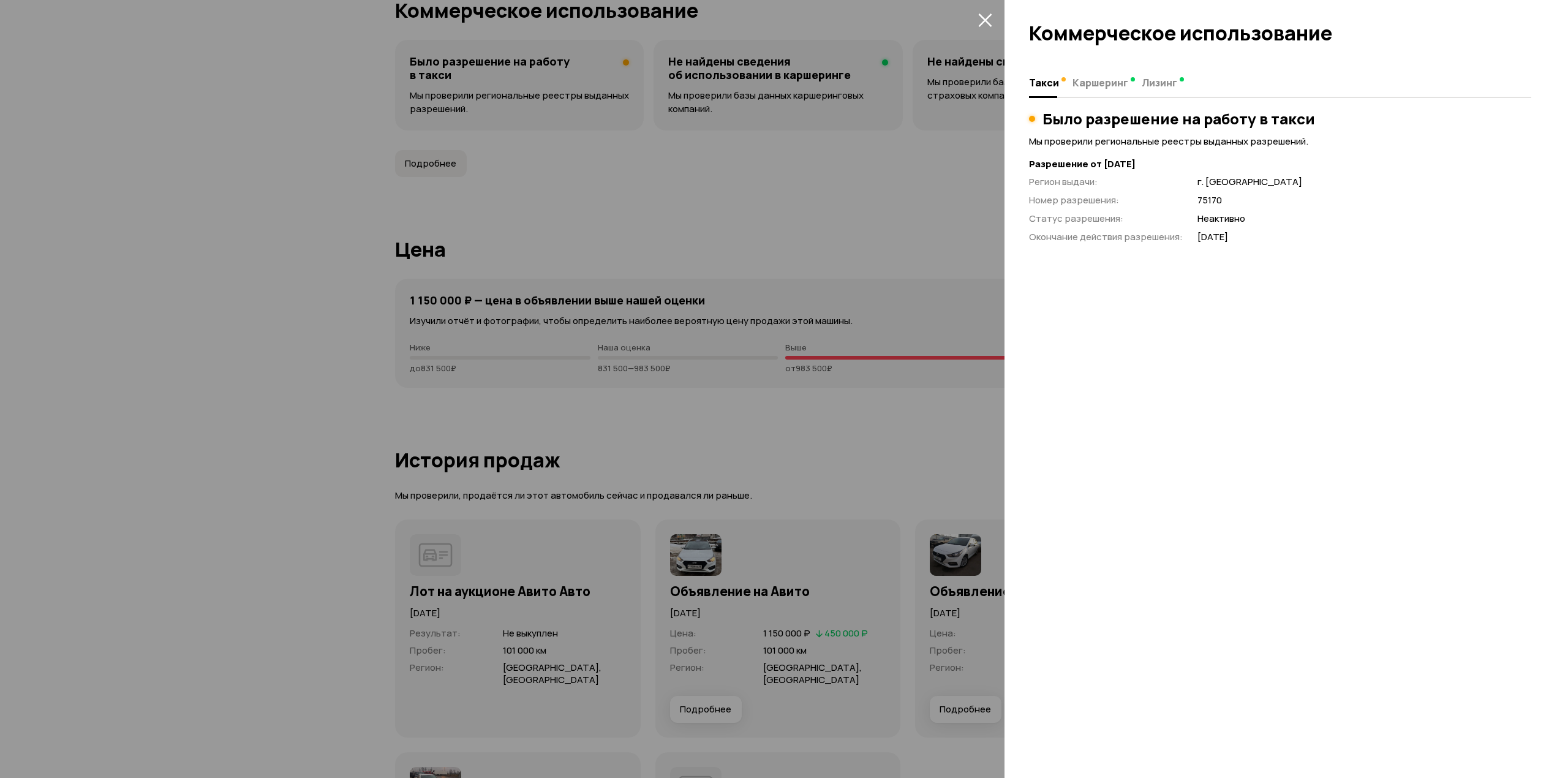
click at [986, 22] on icon "закрыть" at bounding box center [984, 20] width 13 height 13
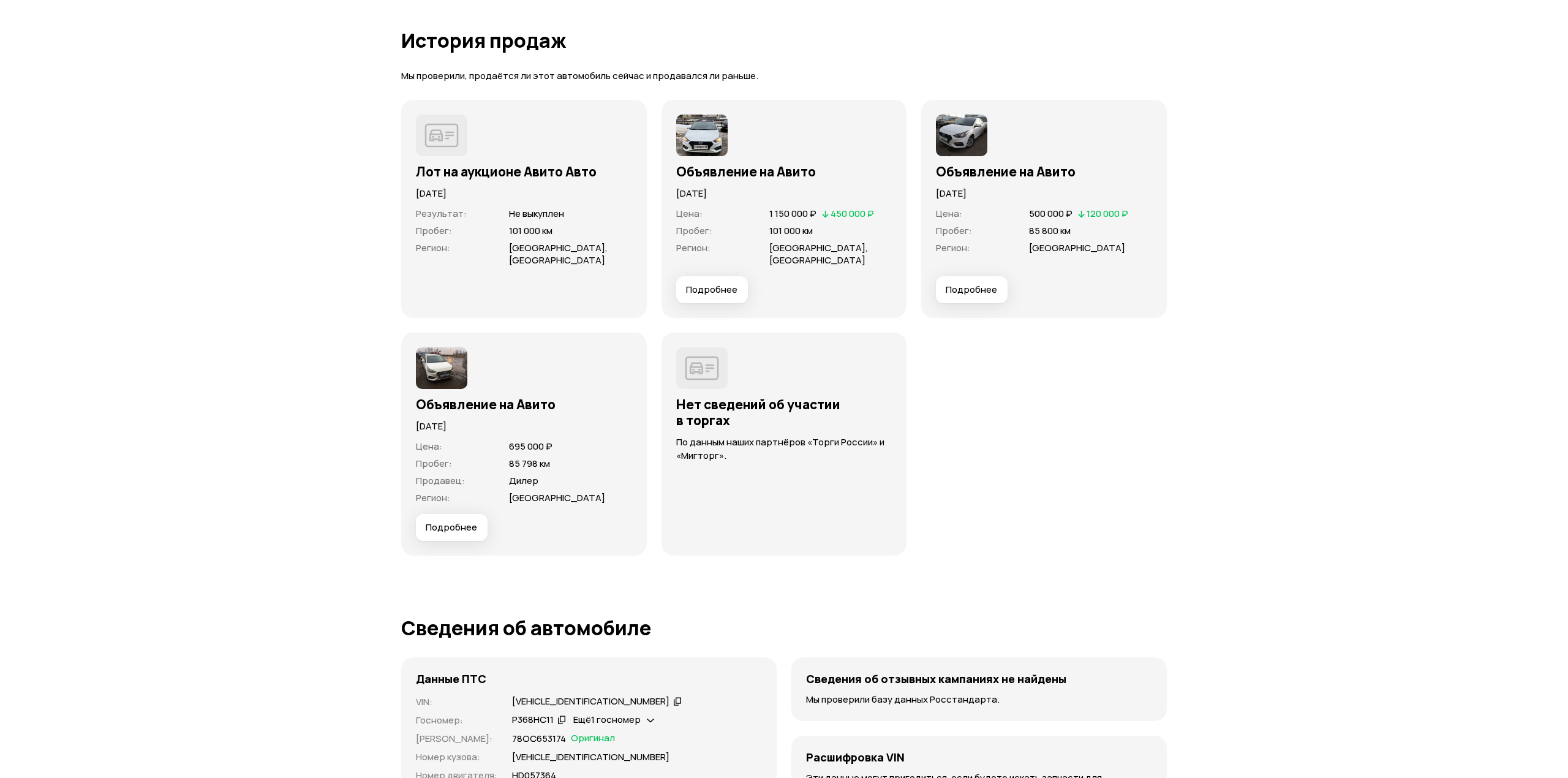
scroll to position [3409, 0]
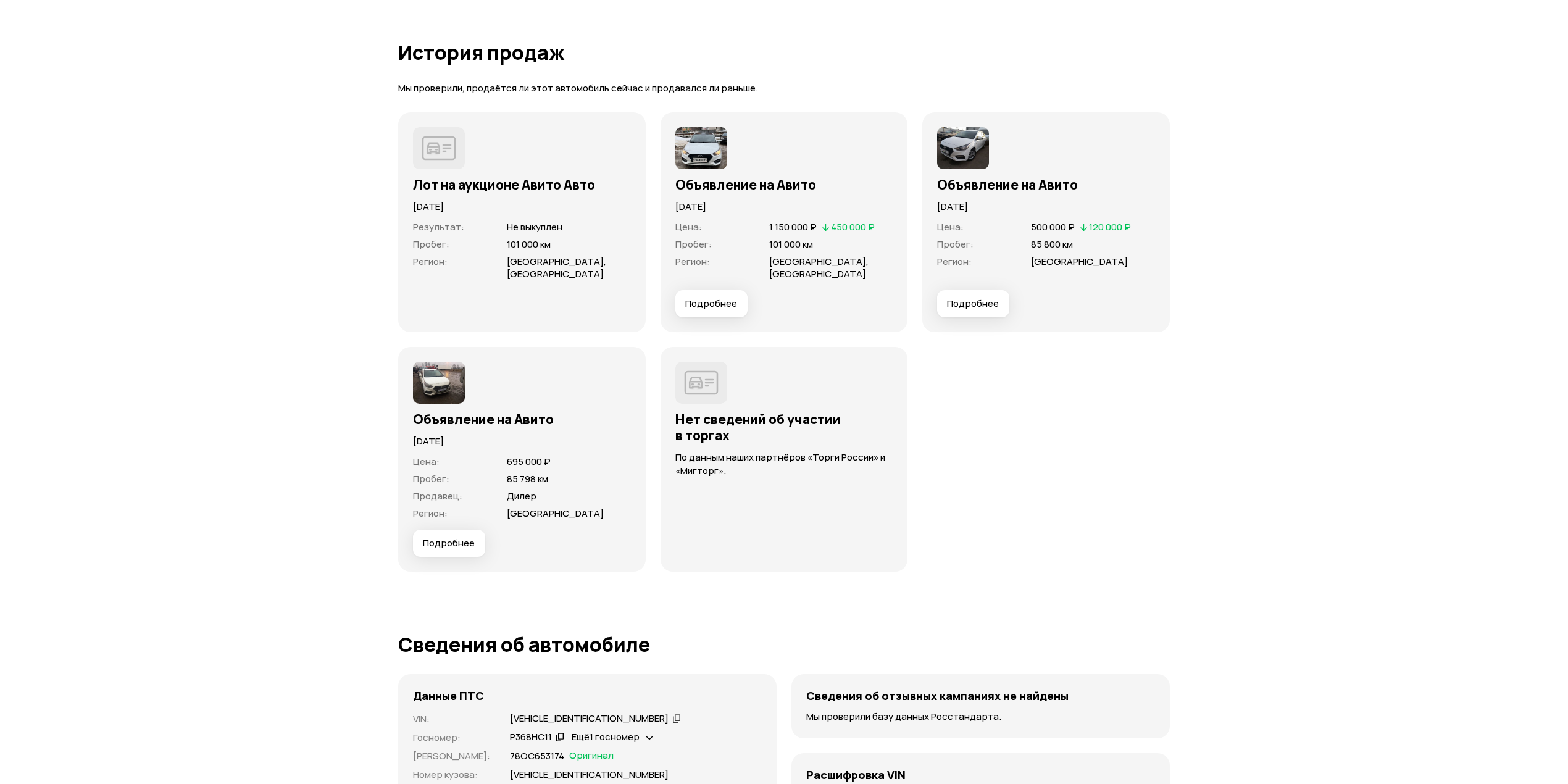
click at [435, 362] on img at bounding box center [438, 383] width 52 height 42
click at [463, 537] on span "Подробнее" at bounding box center [448, 543] width 52 height 13
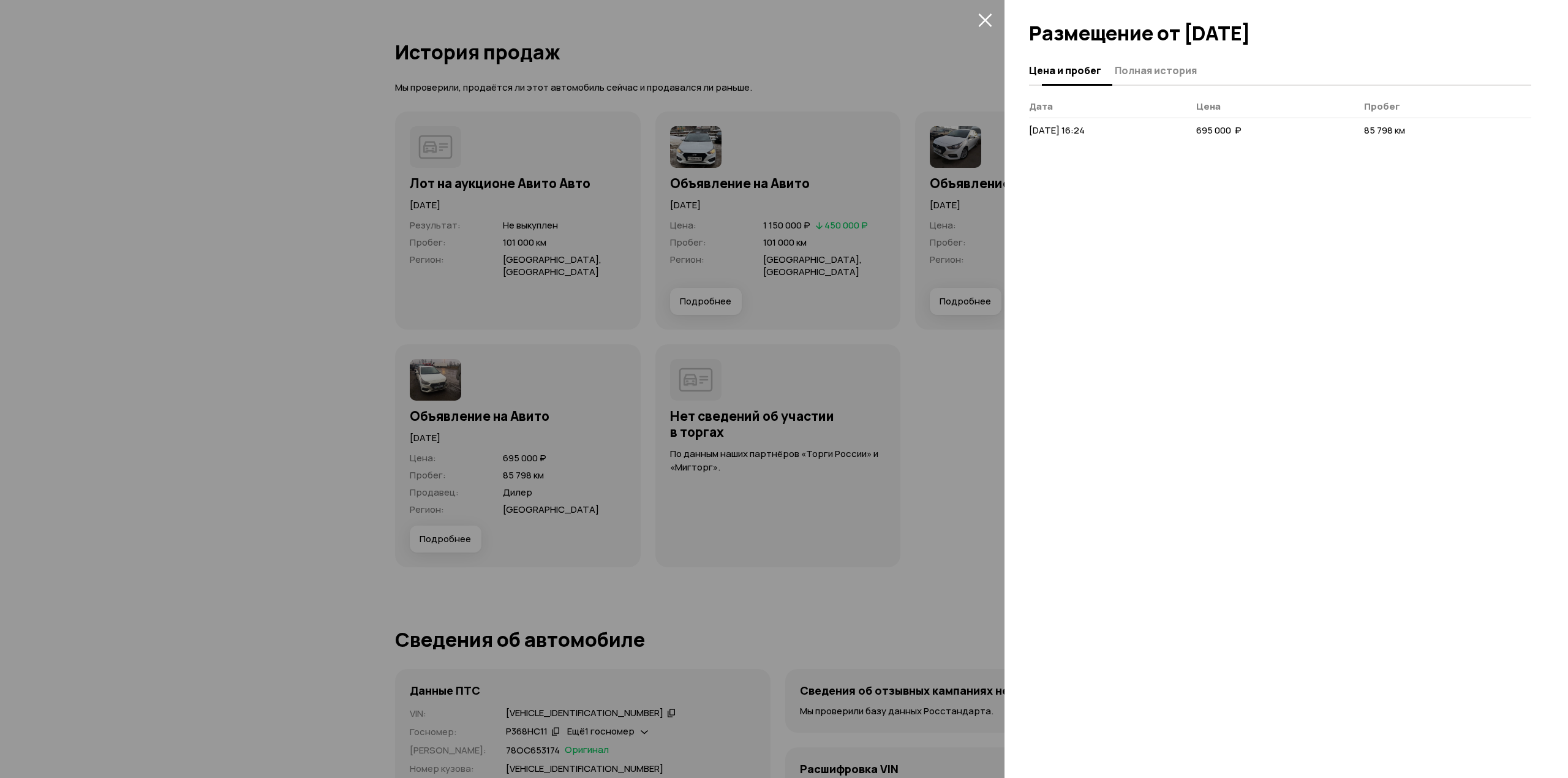
click at [1171, 70] on span "Полная история" at bounding box center [1155, 71] width 82 height 13
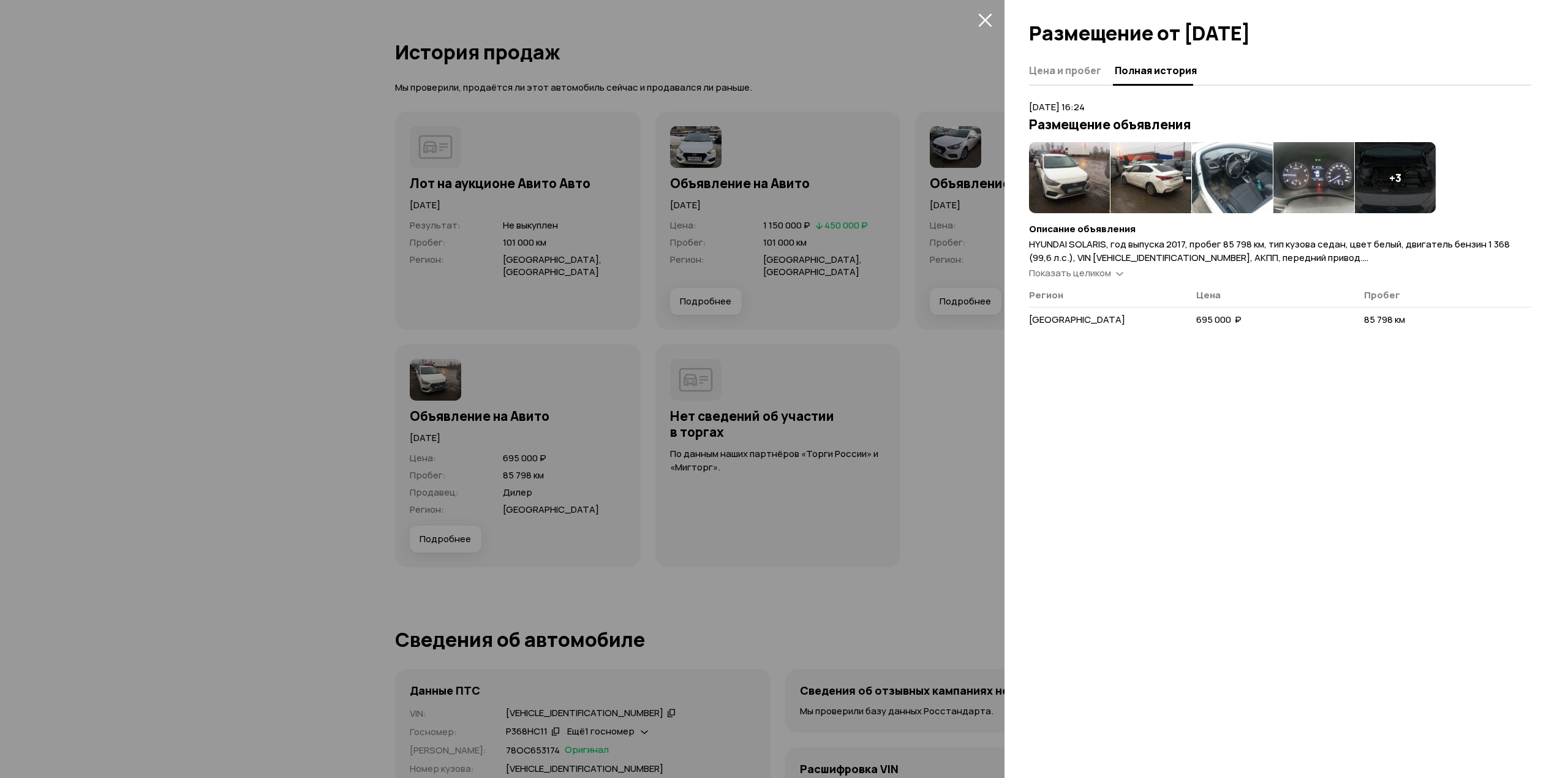
click at [1061, 184] on img at bounding box center [1069, 177] width 81 height 71
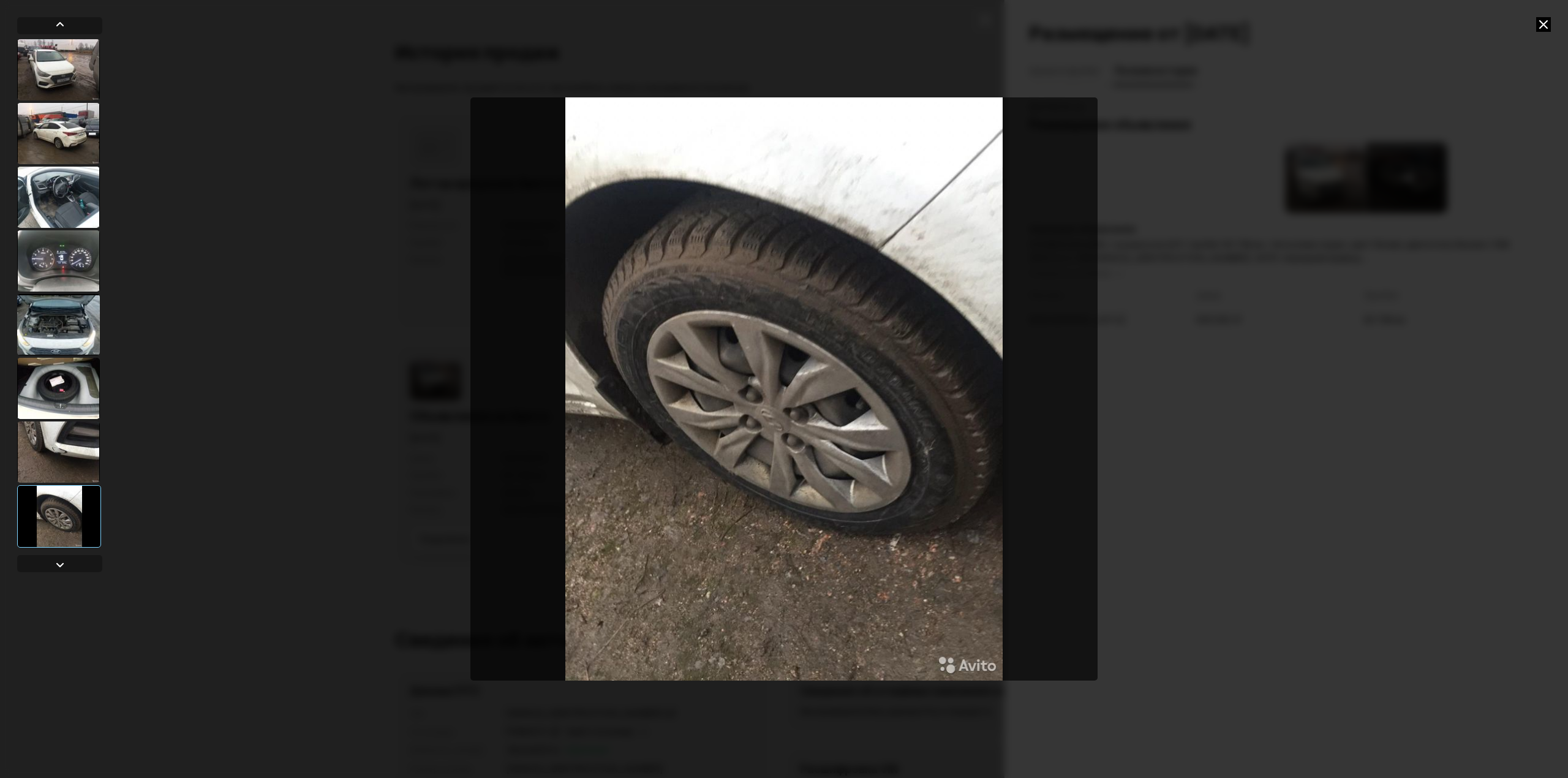
click at [1541, 25] on icon at bounding box center [1543, 24] width 14 height 14
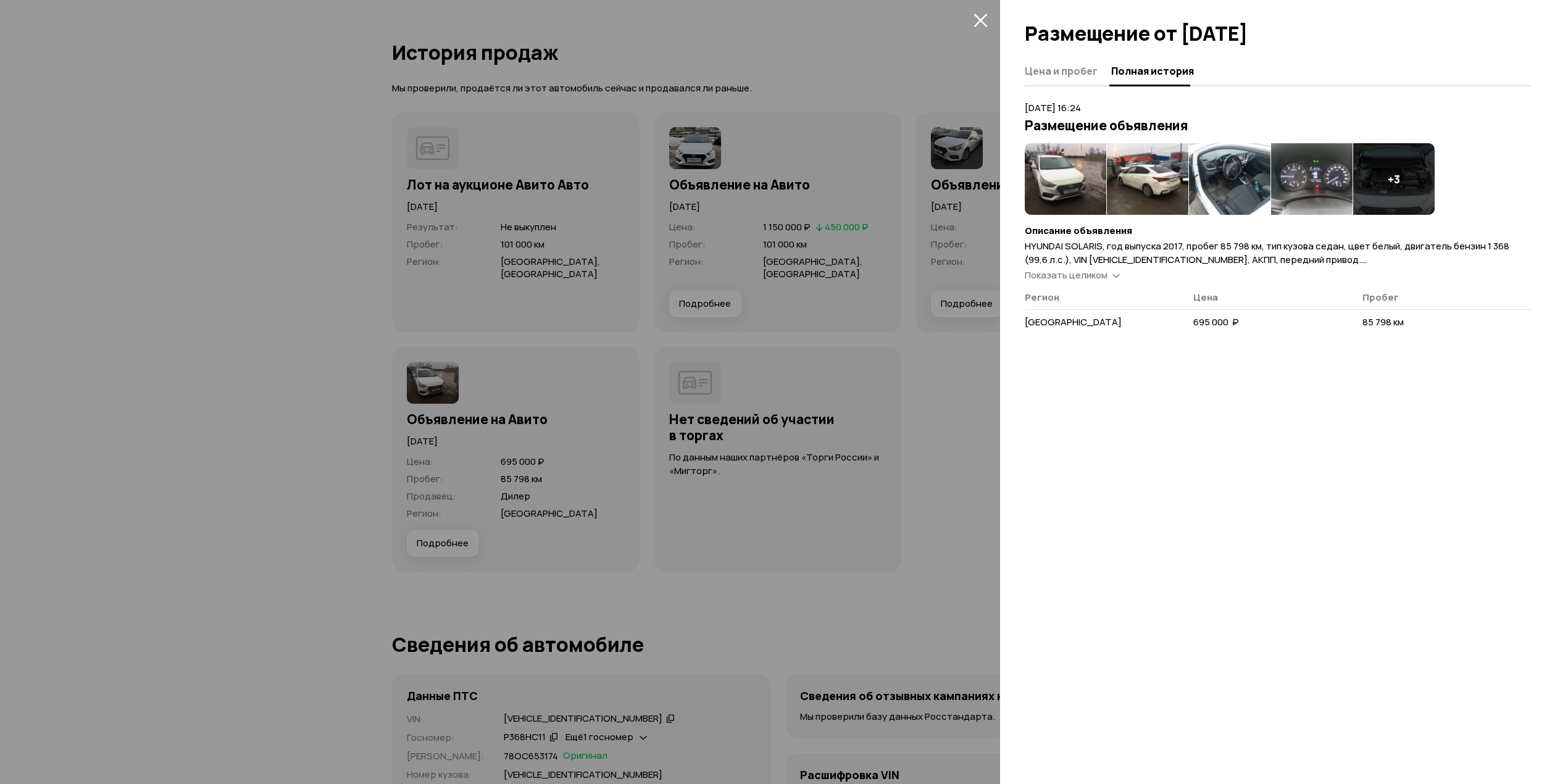
click at [979, 20] on icon "закрыть" at bounding box center [980, 20] width 14 height 14
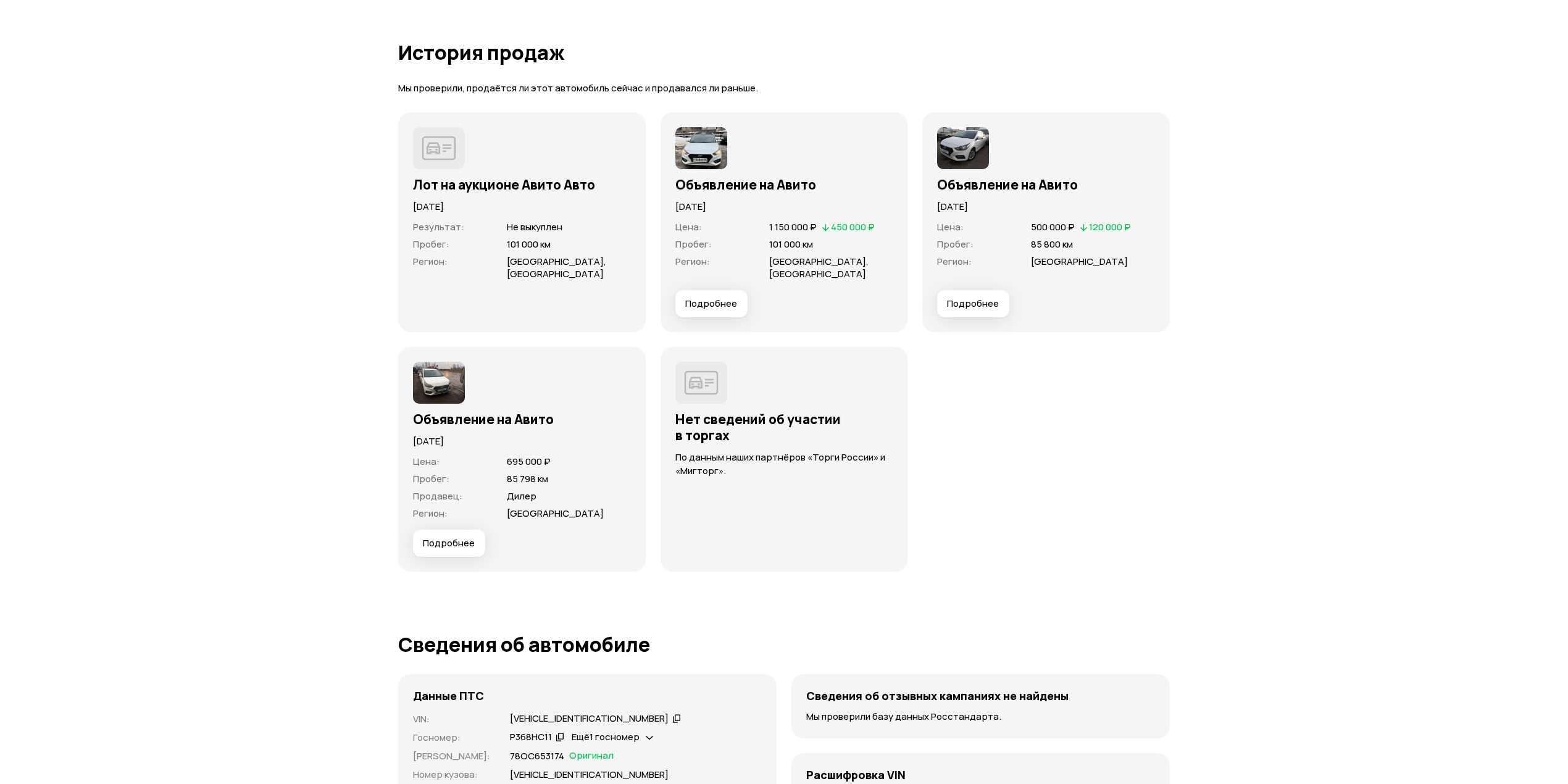
click at [981, 298] on span "Подробнее" at bounding box center [972, 304] width 52 height 13
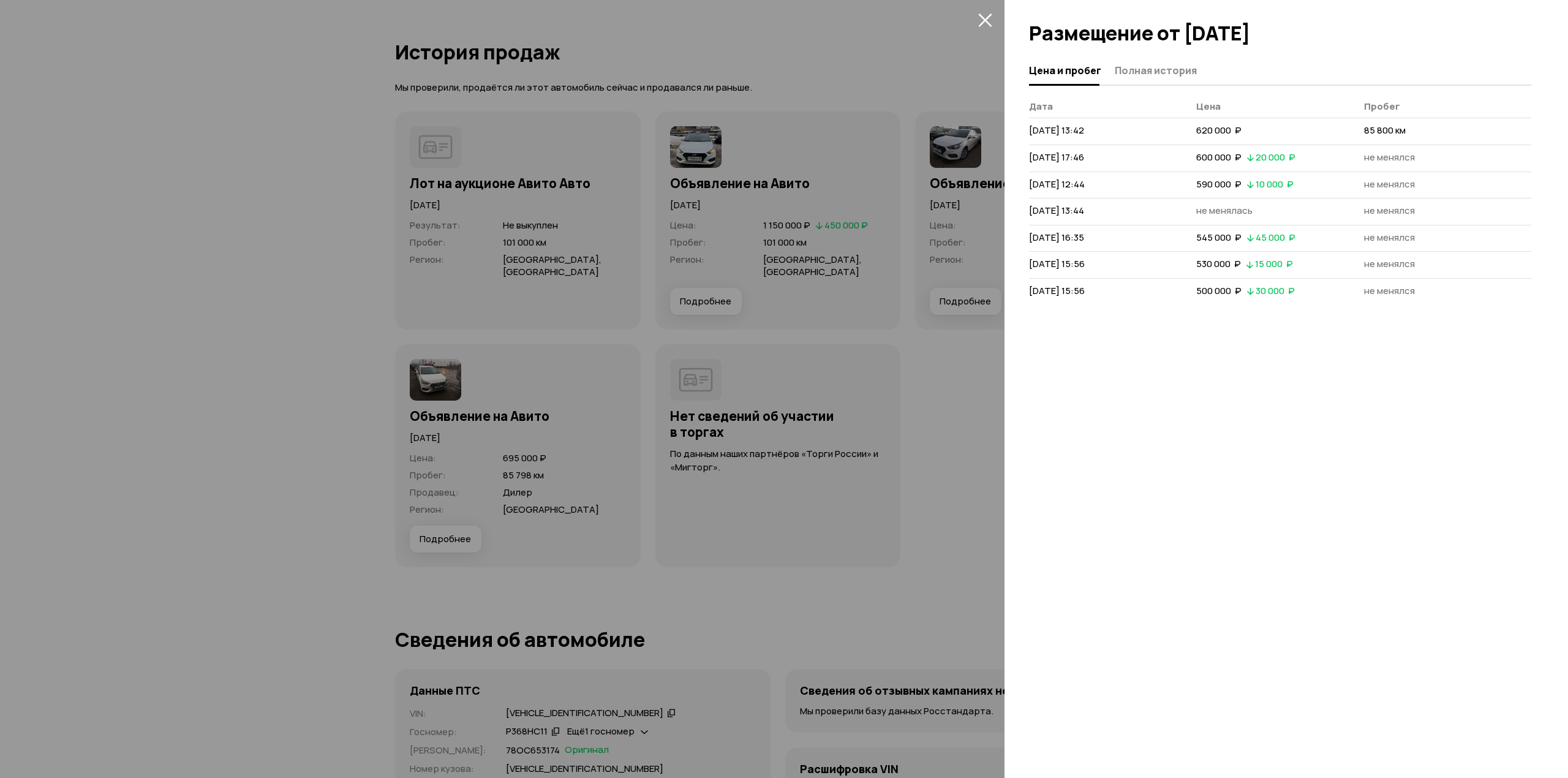
click at [1154, 50] on div at bounding box center [1285, 28] width 563 height 57
click at [1154, 66] on span "Полная история" at bounding box center [1155, 71] width 82 height 13
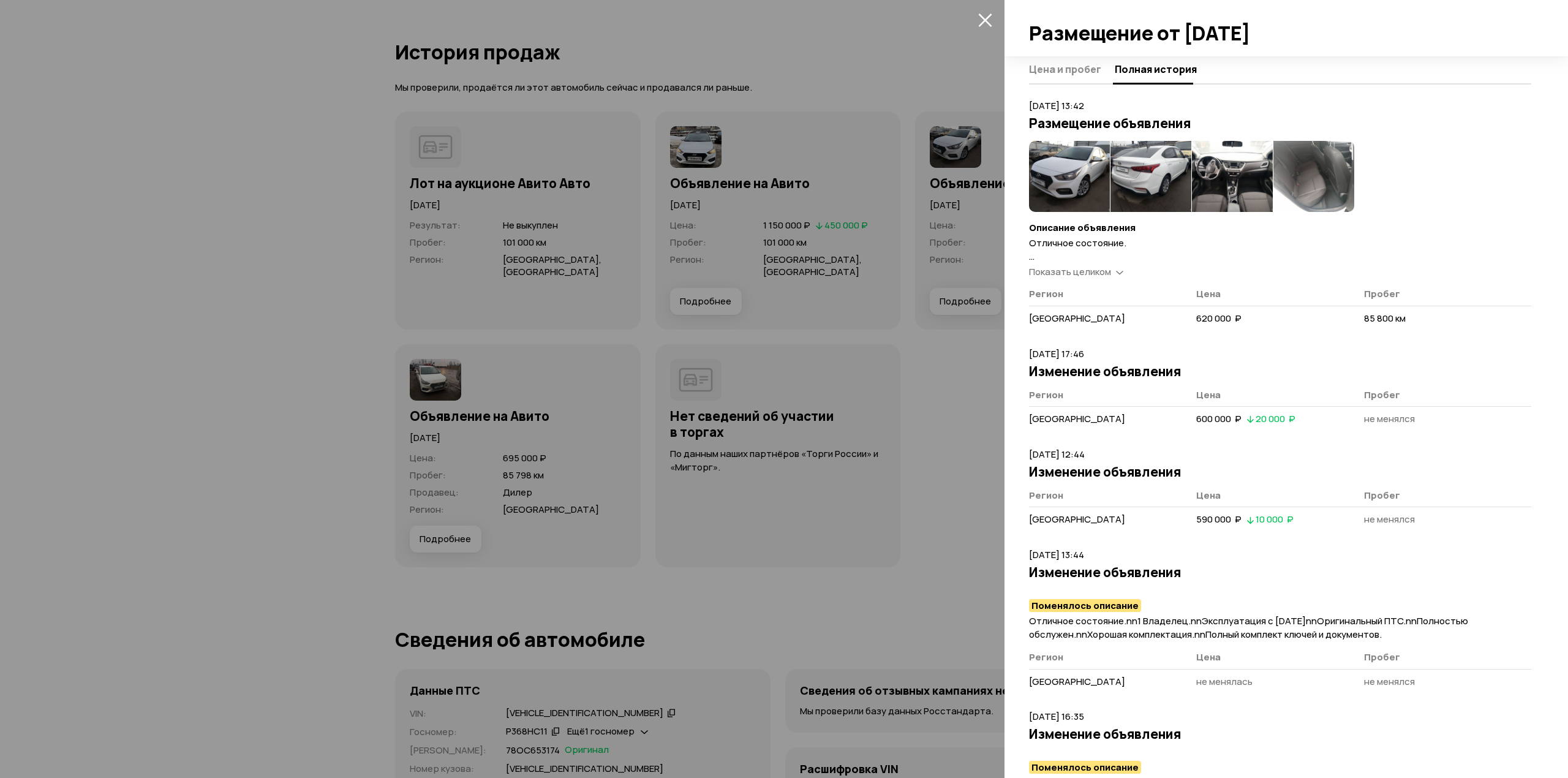
scroll to position [0, 0]
click at [979, 21] on icon "закрыть" at bounding box center [985, 20] width 14 height 14
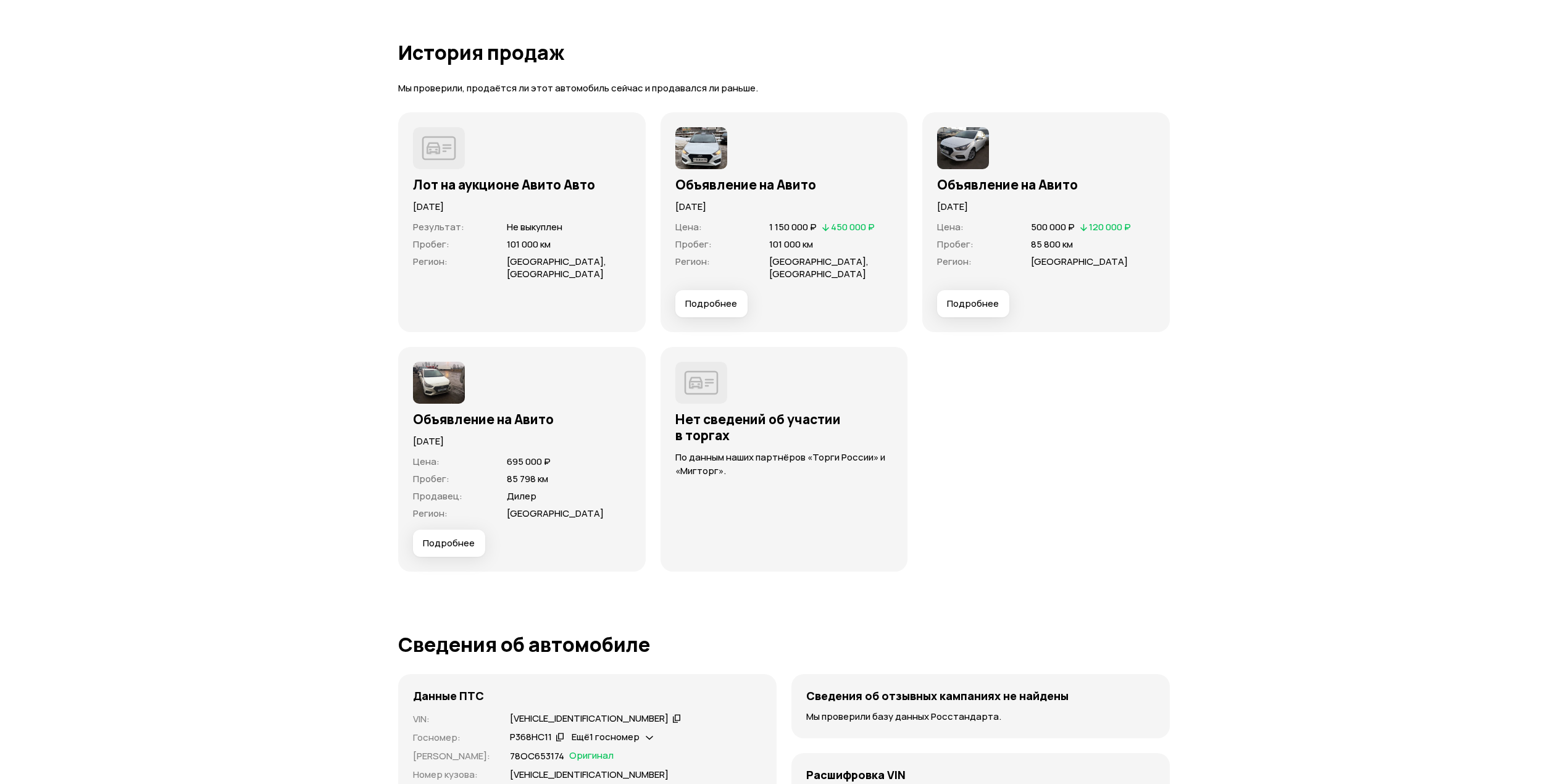
click at [692, 298] on span "Подробнее" at bounding box center [711, 304] width 52 height 13
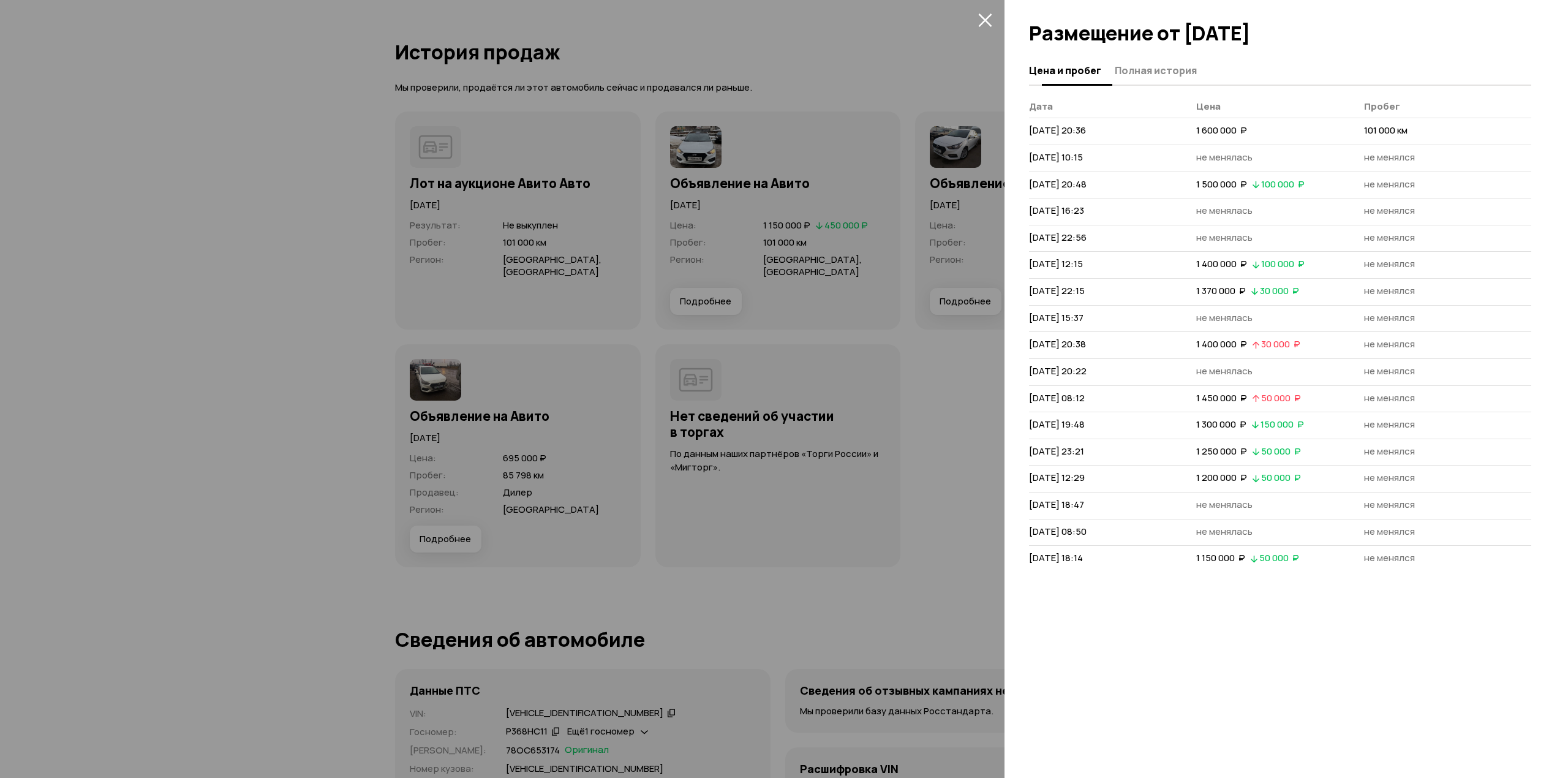
click at [1145, 68] on span "Полная история" at bounding box center [1155, 71] width 82 height 13
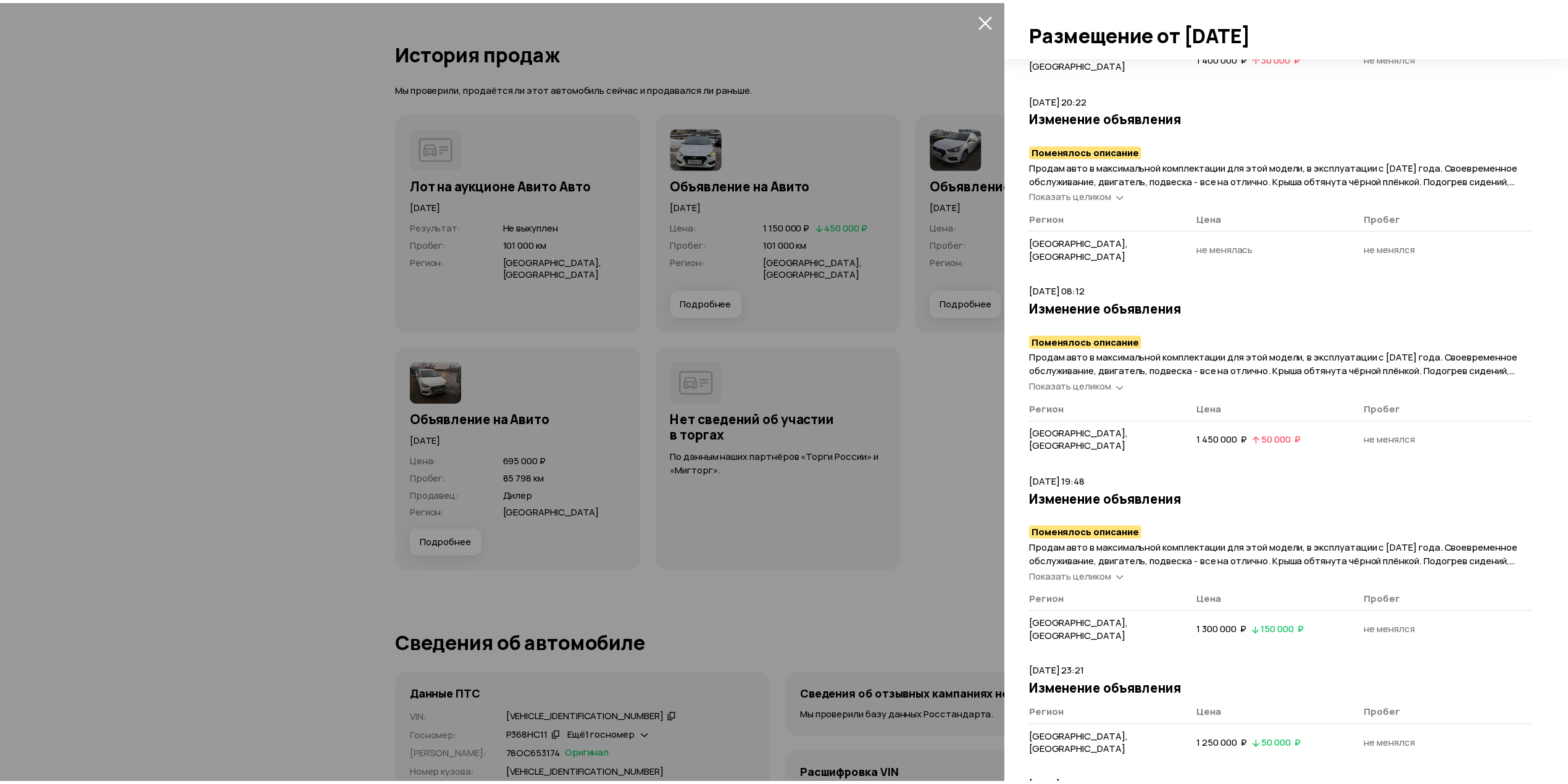
scroll to position [1717, 0]
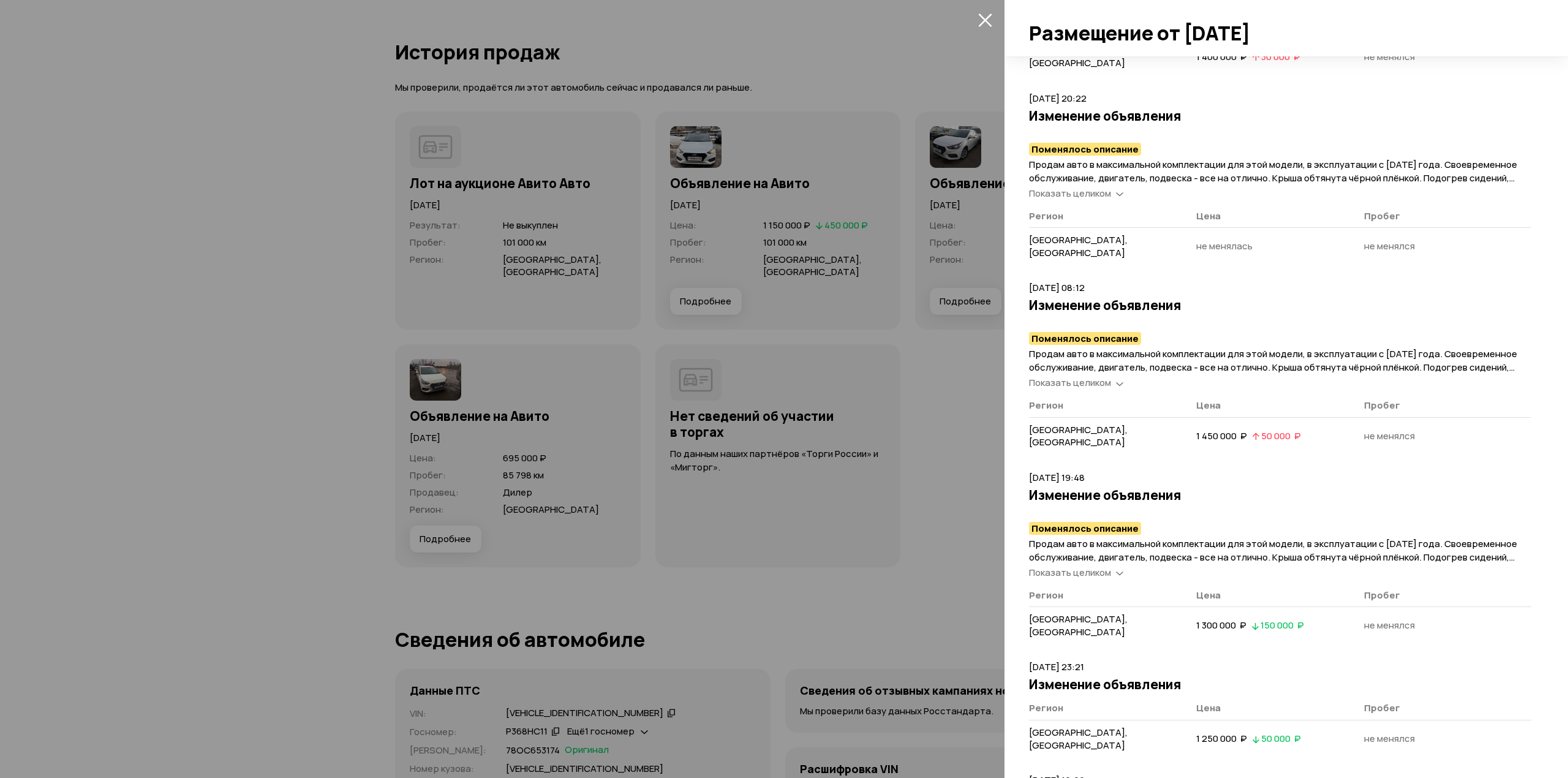
click at [981, 14] on icon "закрыть" at bounding box center [985, 20] width 14 height 14
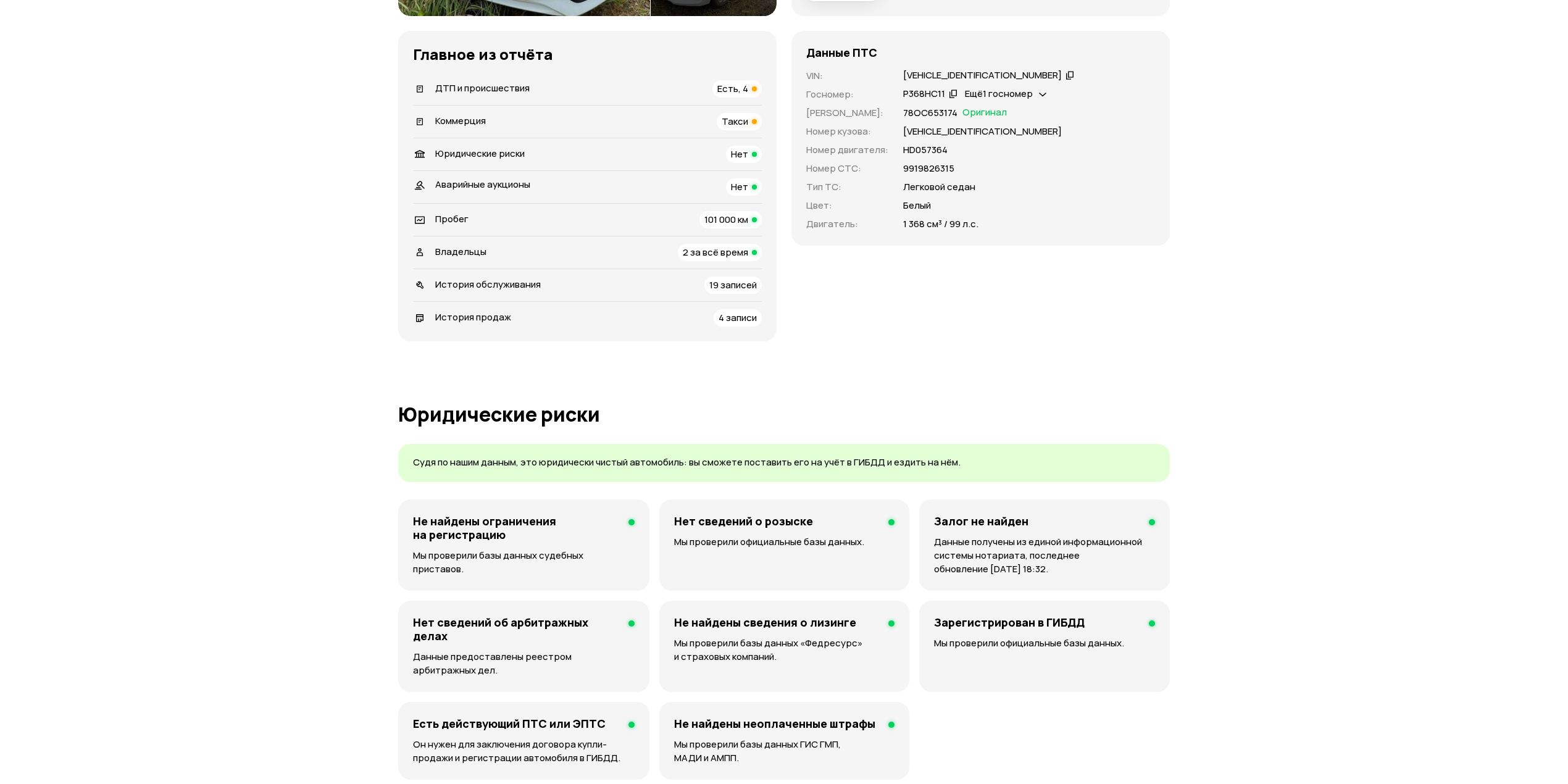
scroll to position [0, 0]
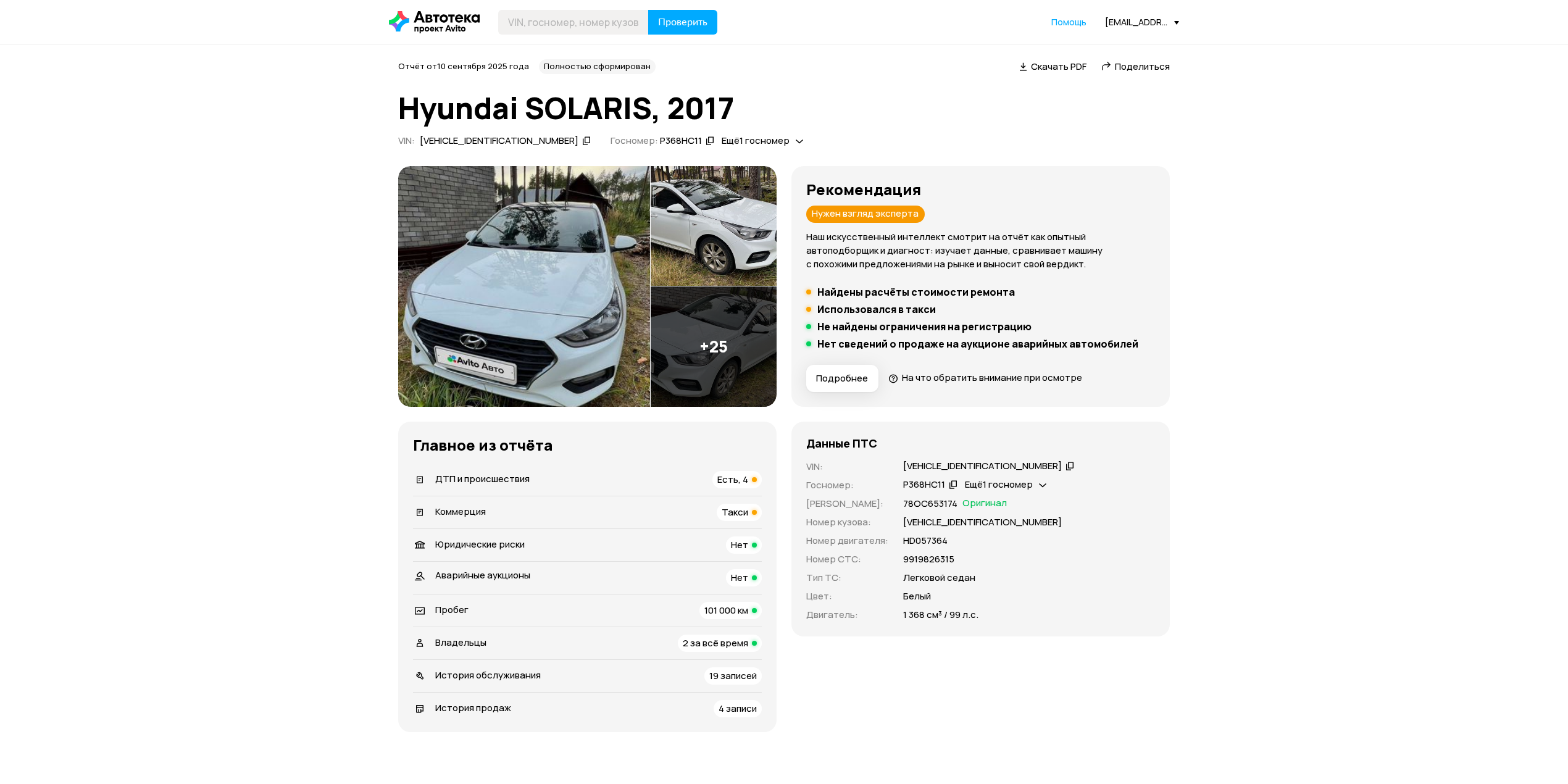
click at [1066, 470] on icon at bounding box center [1070, 465] width 9 height 13
click at [1144, 23] on div "[EMAIL_ADDRESS][PERSON_NAME][DOMAIN_NAME]" at bounding box center [1142, 22] width 74 height 12
click at [1111, 48] on link "Отчёты" at bounding box center [1116, 43] width 124 height 32
